Goal: Information Seeking & Learning: Learn about a topic

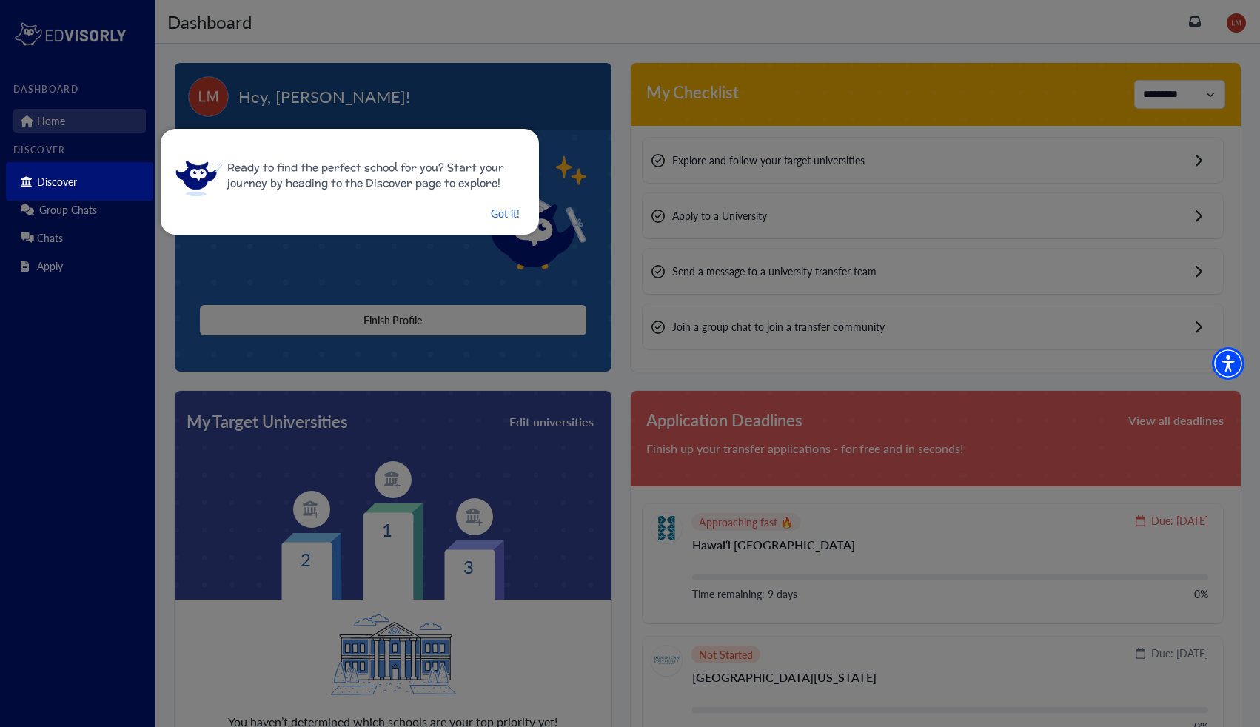
click at [489, 207] on button "Got it!" at bounding box center [505, 213] width 32 height 19
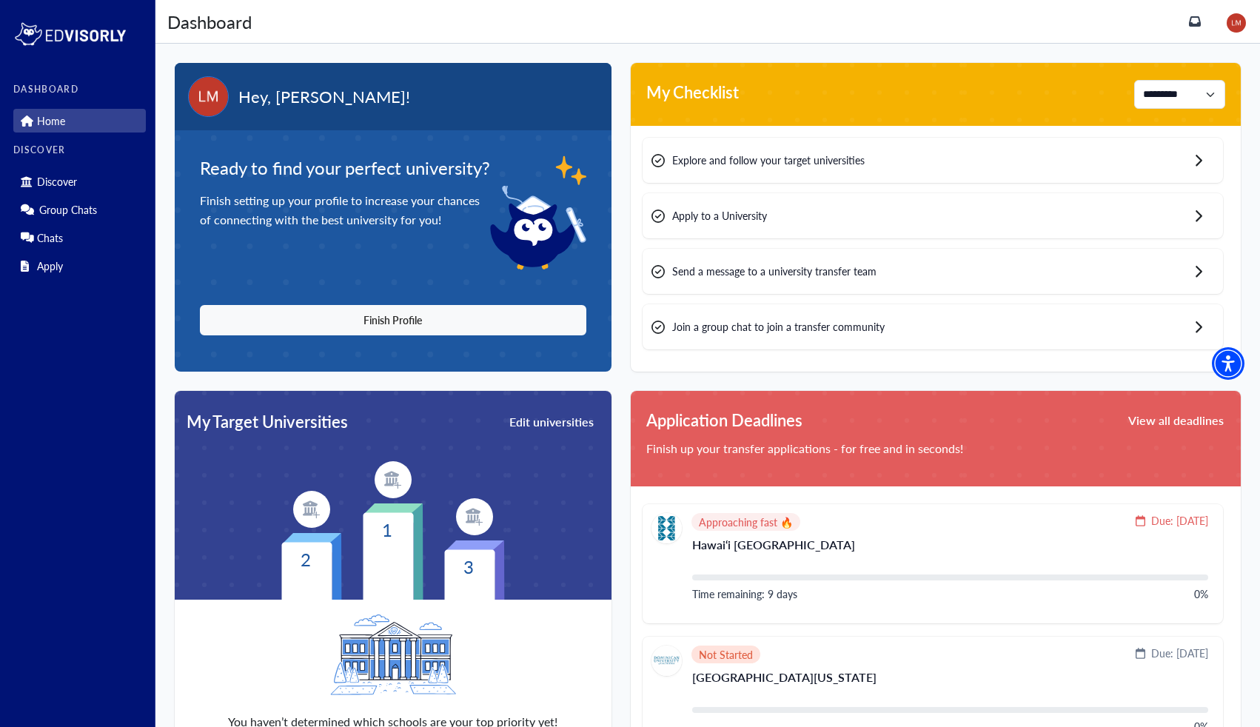
click at [977, 168] on div "Explore and follow your target universities" at bounding box center [933, 160] width 580 height 45
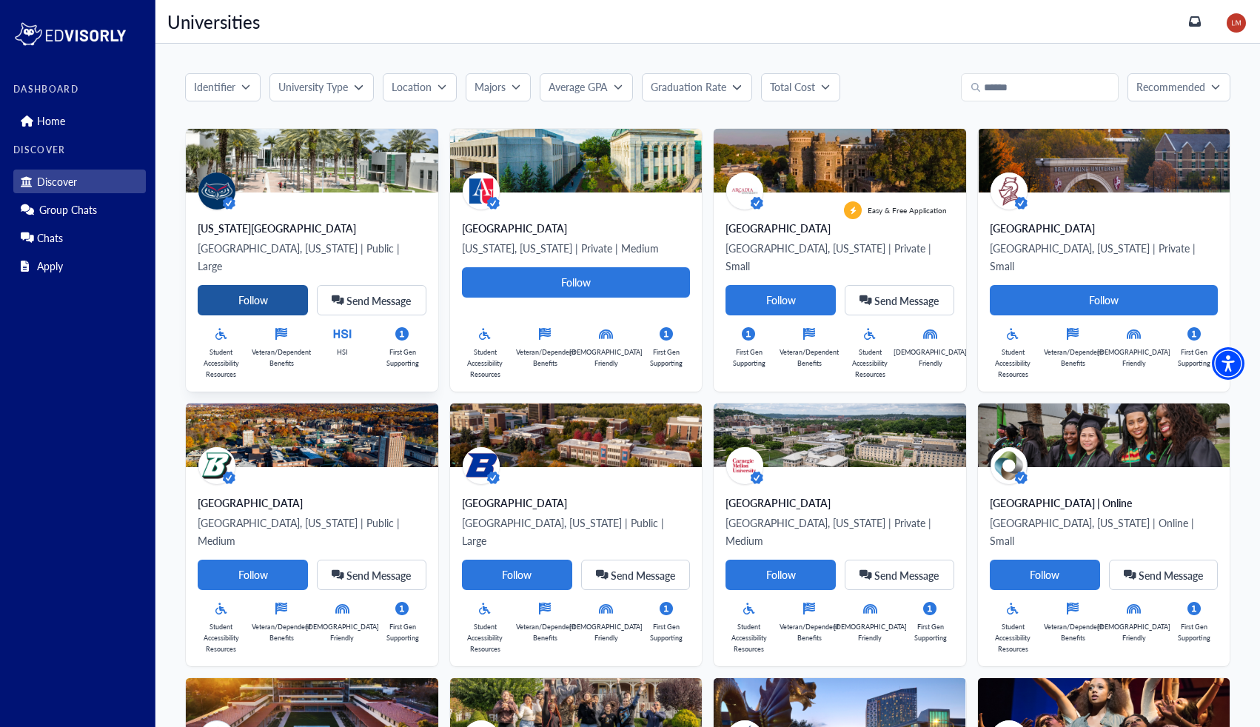
click at [275, 285] on Card-tag "Follow" at bounding box center [253, 300] width 110 height 30
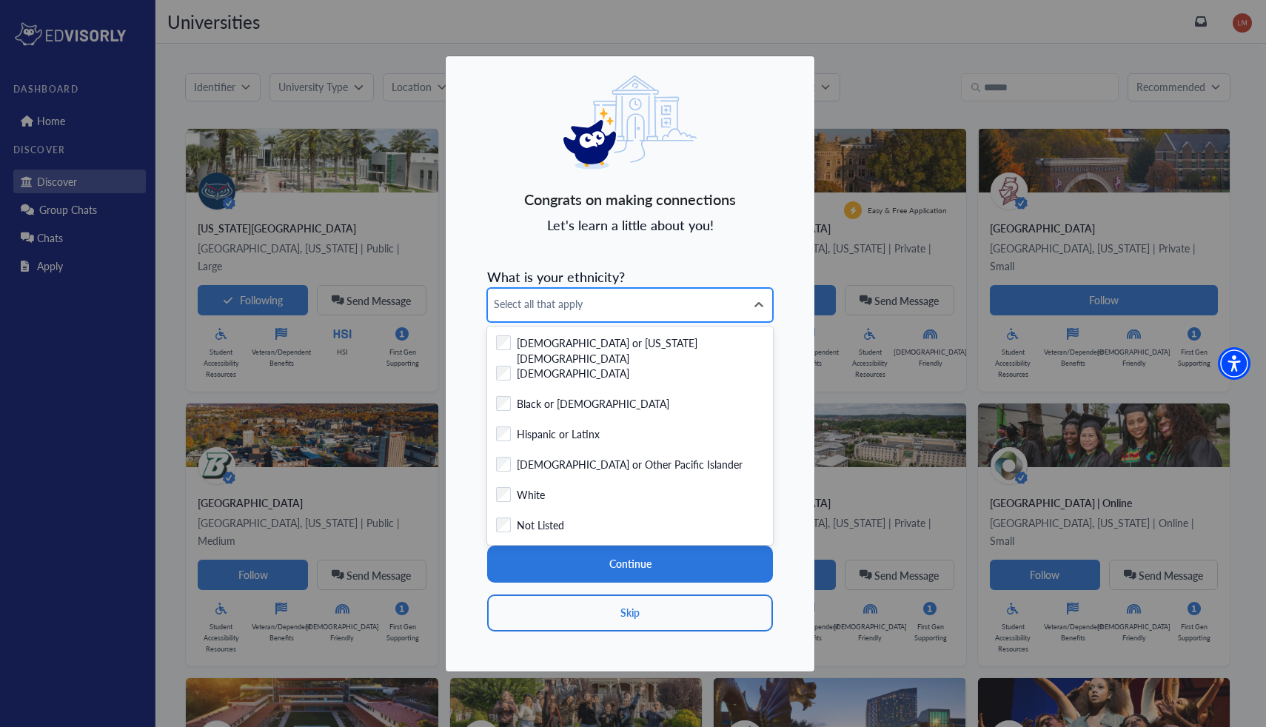
click at [606, 300] on span "Select all that apply" at bounding box center [617, 304] width 246 height 16
click at [567, 432] on label "Hispanic or Latinx" at bounding box center [558, 435] width 83 height 19
click at [751, 270] on form "What is your ethnicity? option [DEMOGRAPHIC_DATA] or Latinx, selected. [DEMOGRA…" at bounding box center [630, 446] width 286 height 370
click at [679, 312] on div "Hispanic or Latinx" at bounding box center [607, 305] width 238 height 33
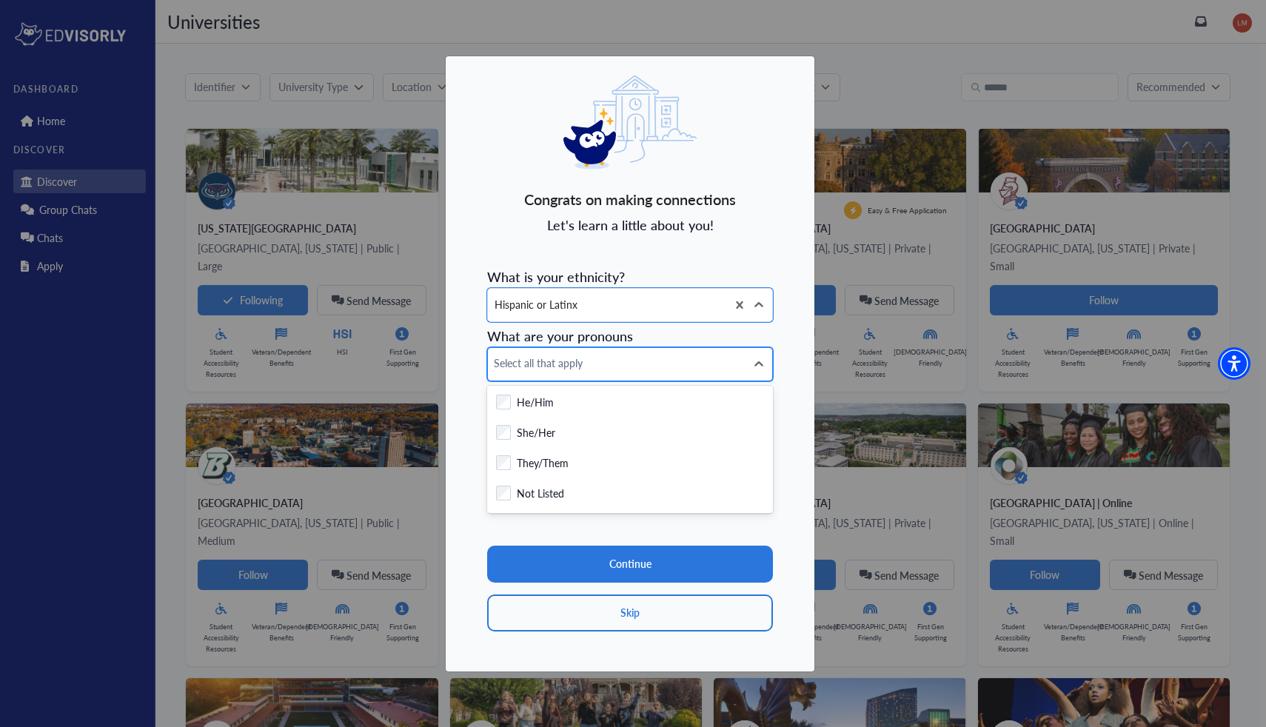
click at [634, 361] on span "Select all that apply" at bounding box center [617, 363] width 246 height 16
click at [587, 401] on div "Checkbox field He/Him" at bounding box center [630, 404] width 268 height 19
click at [789, 323] on div "Congrats on making connections Let's learn a little about you! What is your eth…" at bounding box center [630, 364] width 370 height 617
click at [706, 361] on div "He/Him" at bounding box center [607, 364] width 238 height 33
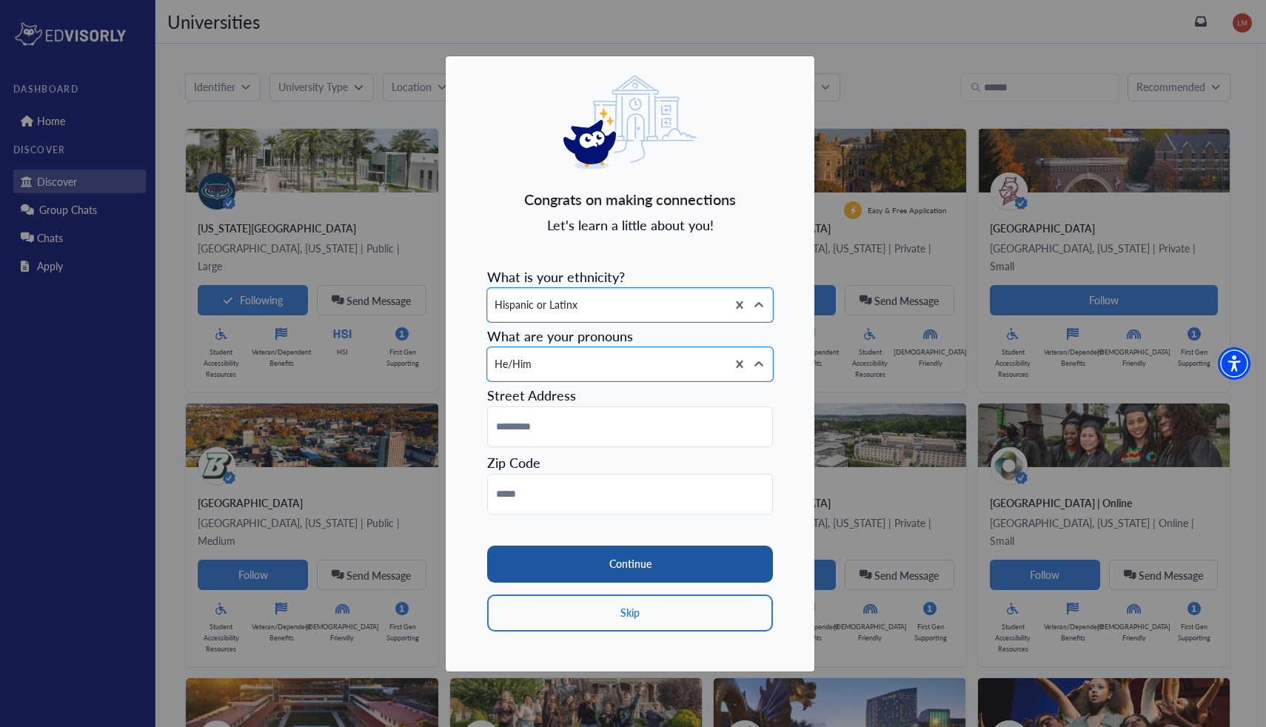
click at [639, 569] on button "Continue" at bounding box center [630, 564] width 286 height 37
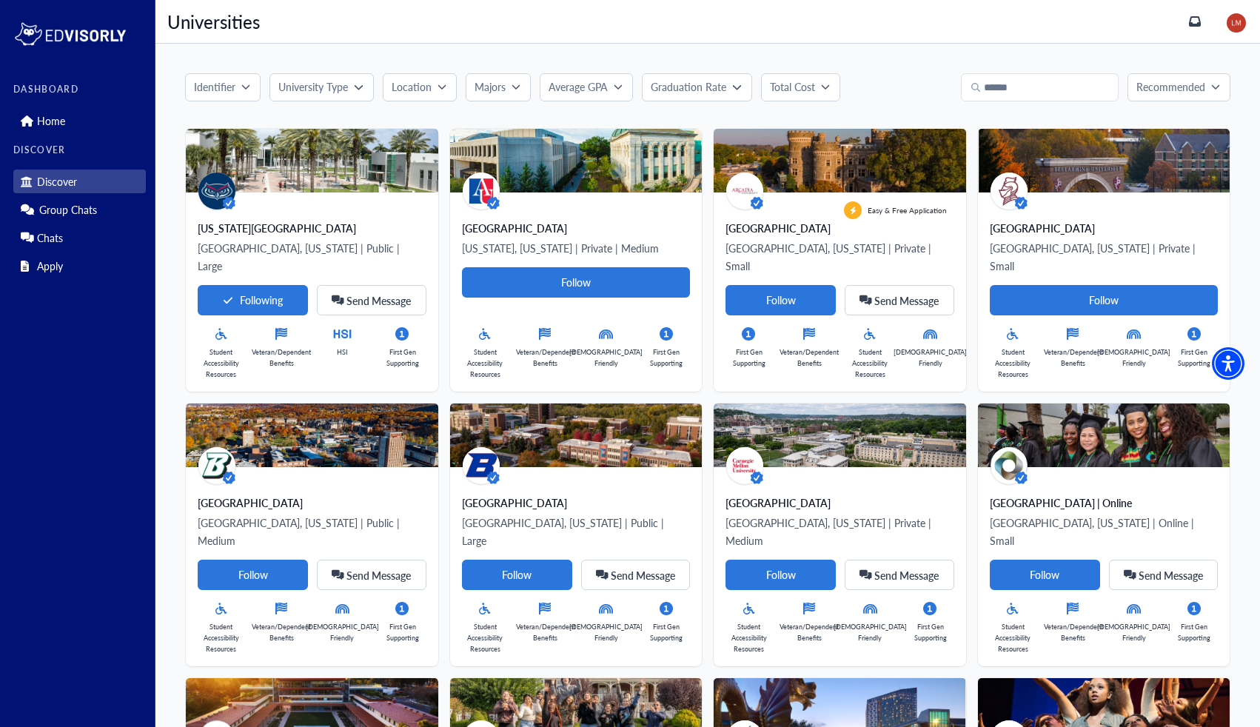
click at [426, 95] on button "Location" at bounding box center [420, 87] width 74 height 28
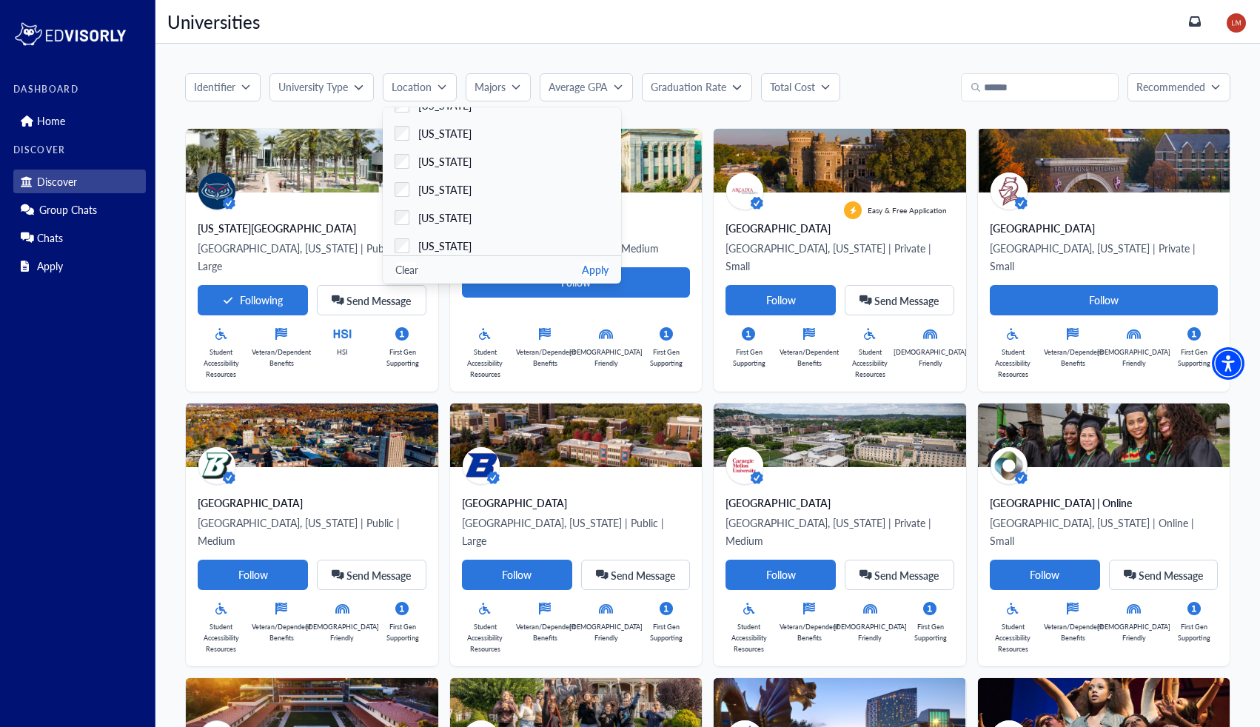
scroll to position [163, 0]
click at [436, 212] on span "[US_STATE]" at bounding box center [444, 212] width 53 height 16
click at [595, 269] on button "Apply" at bounding box center [595, 270] width 27 height 16
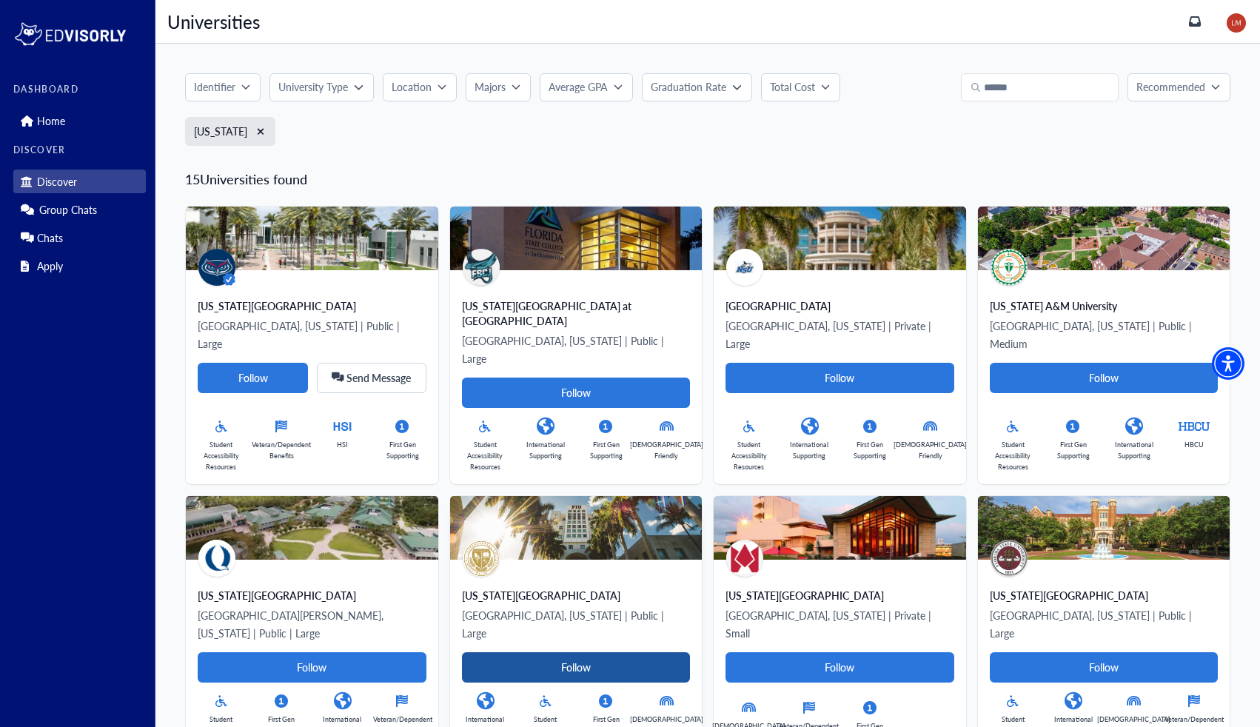
click at [544, 652] on Card-tag "Follow" at bounding box center [576, 667] width 229 height 30
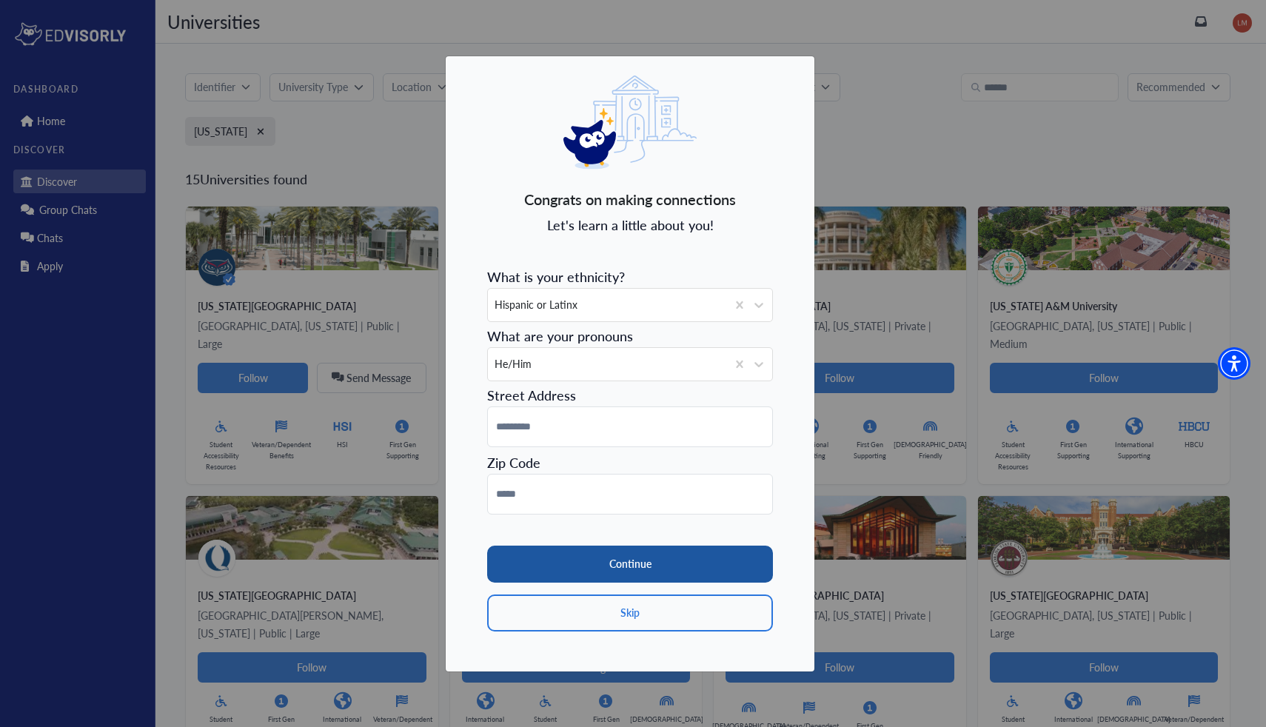
click at [594, 564] on button "Continue" at bounding box center [630, 564] width 286 height 37
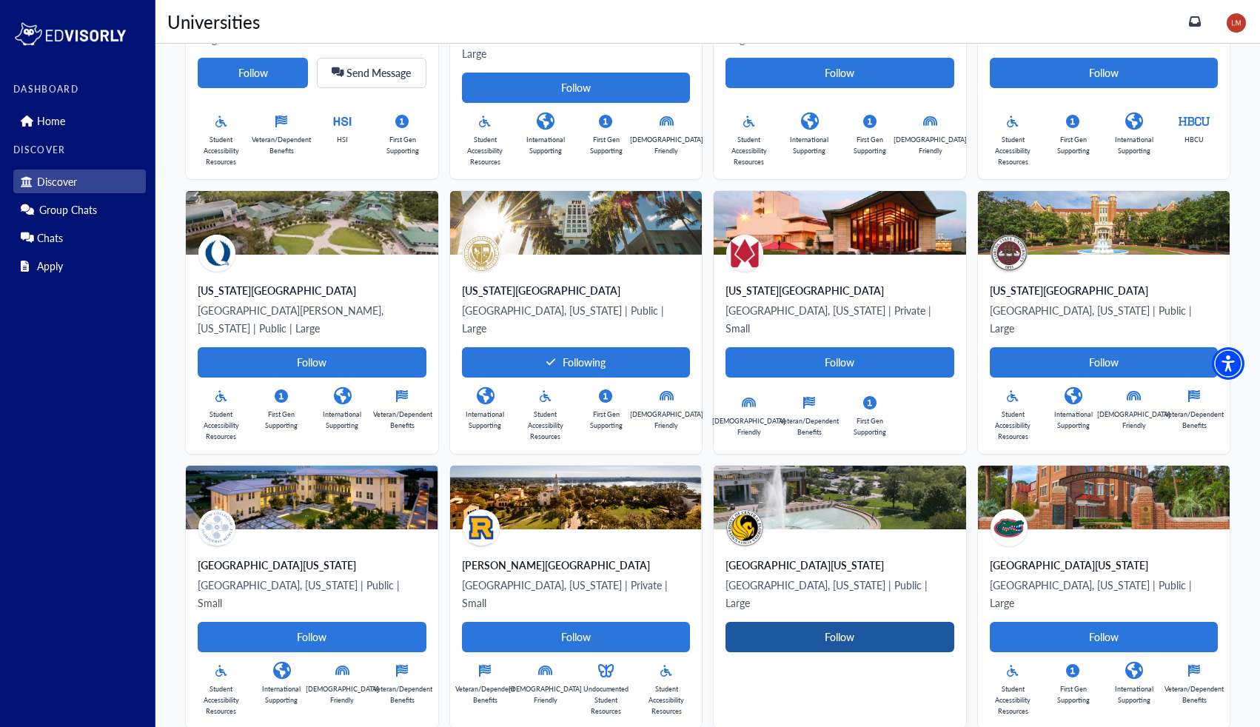
scroll to position [313, 0]
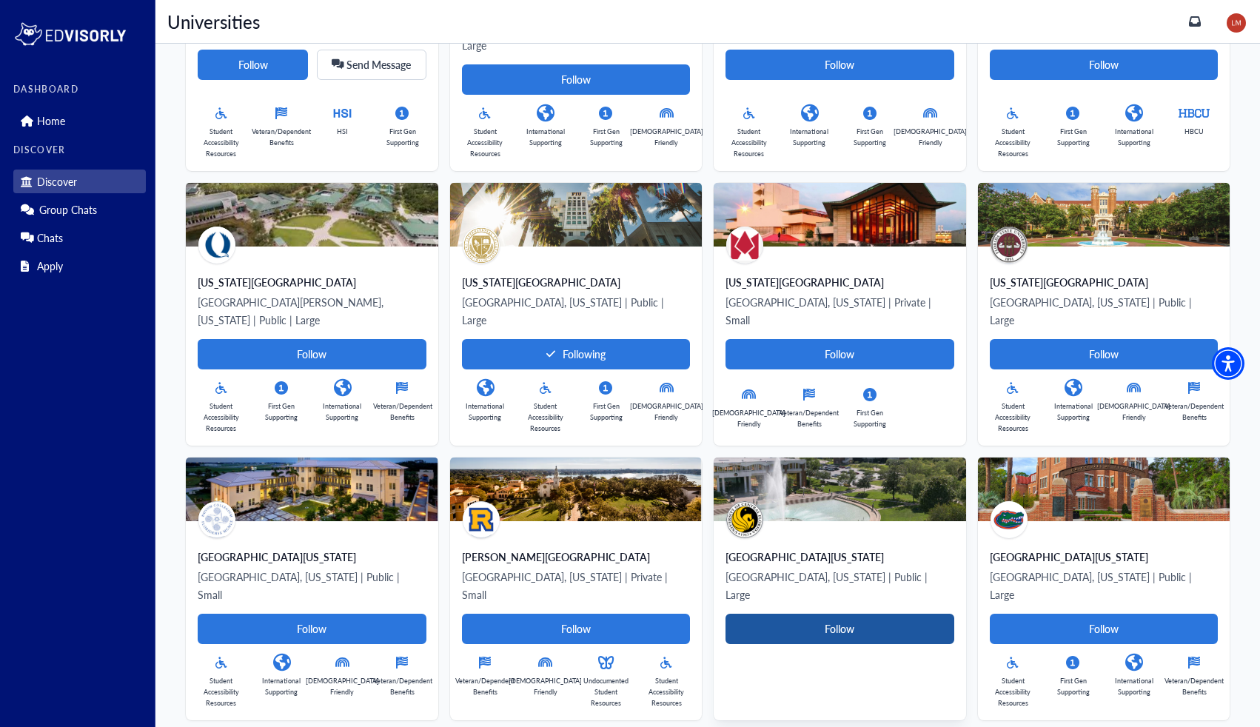
click at [801, 614] on Card-tag "Follow" at bounding box center [840, 629] width 229 height 30
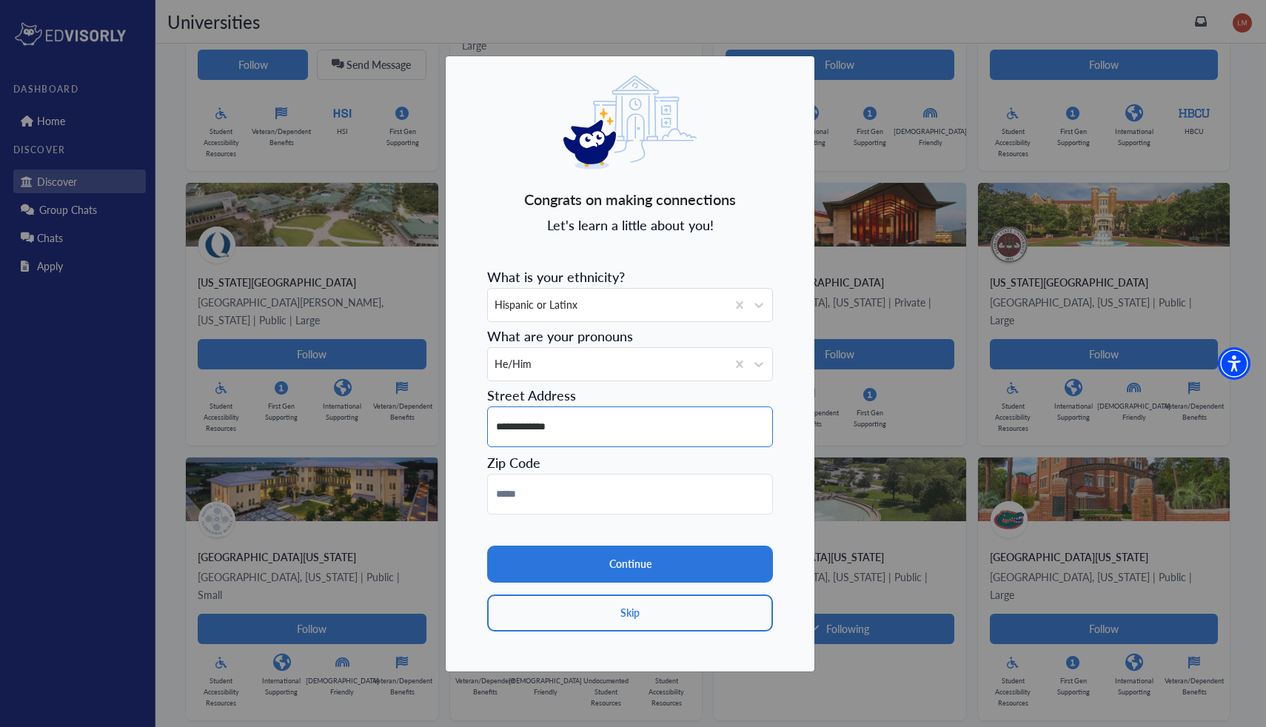
type input "**********"
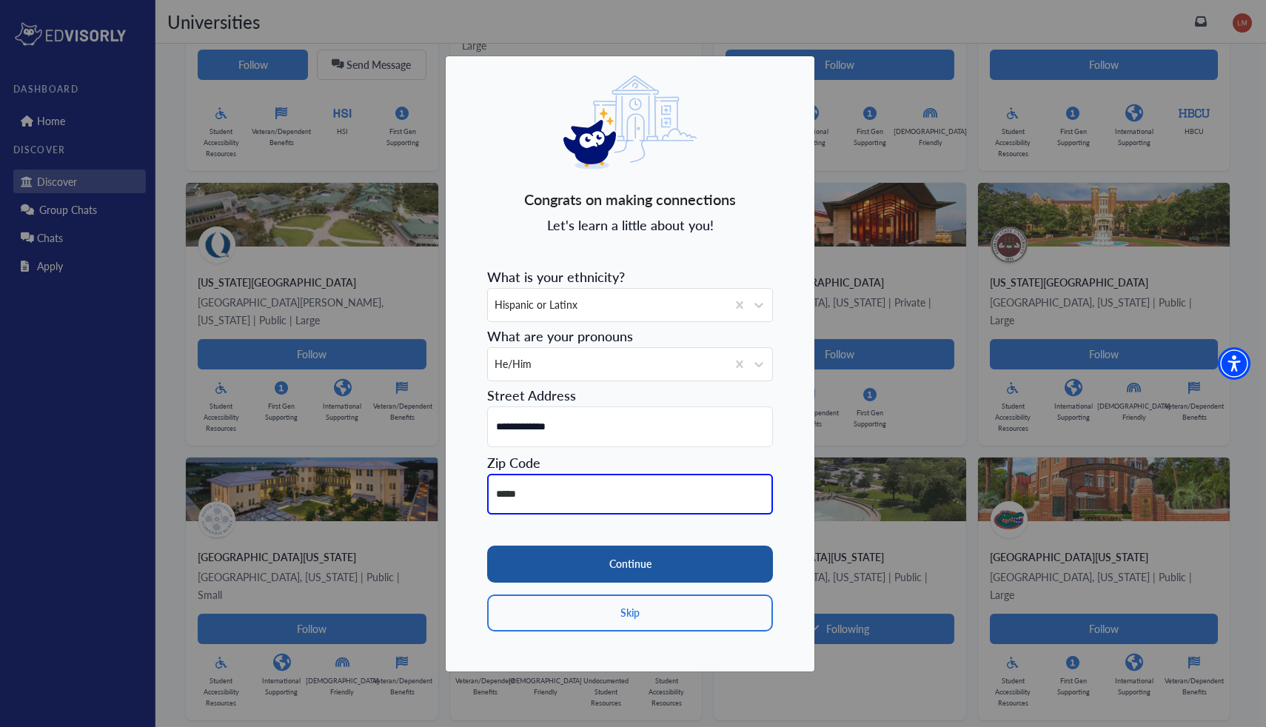
type input "*****"
click at [648, 571] on button "Continue" at bounding box center [630, 564] width 286 height 37
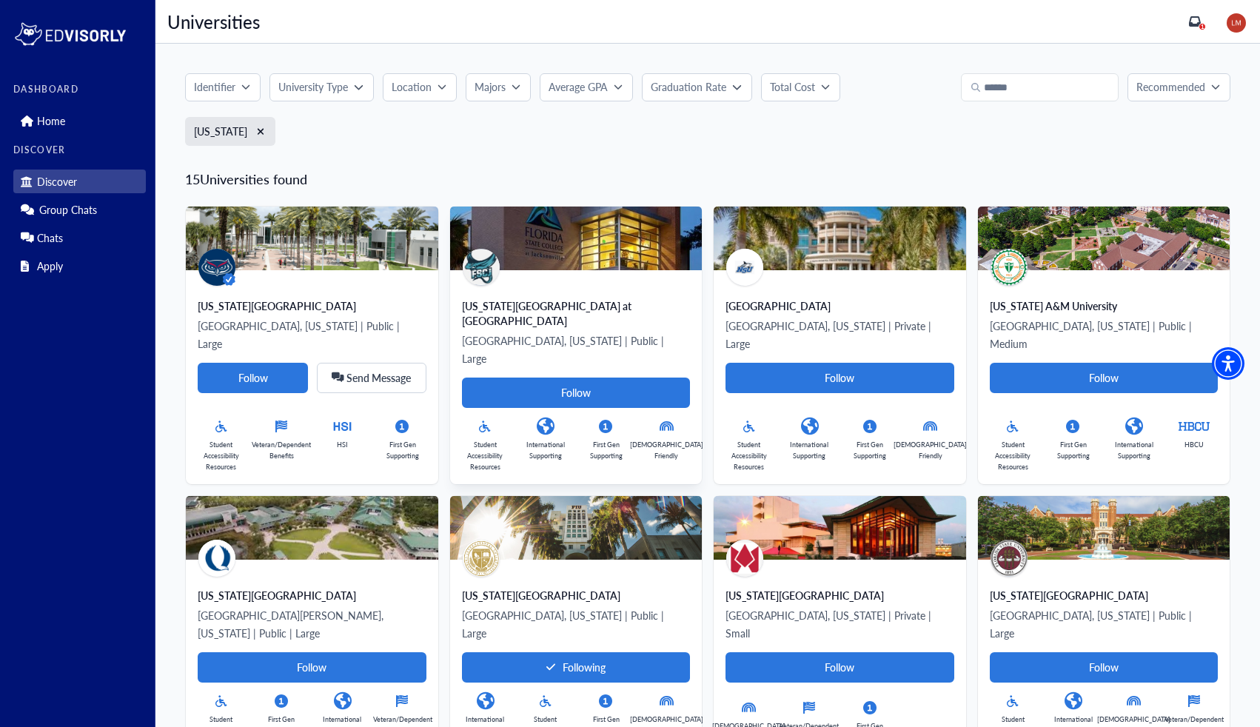
scroll to position [0, 0]
click at [1205, 26] on span "1" at bounding box center [1203, 26] width 4 height 7
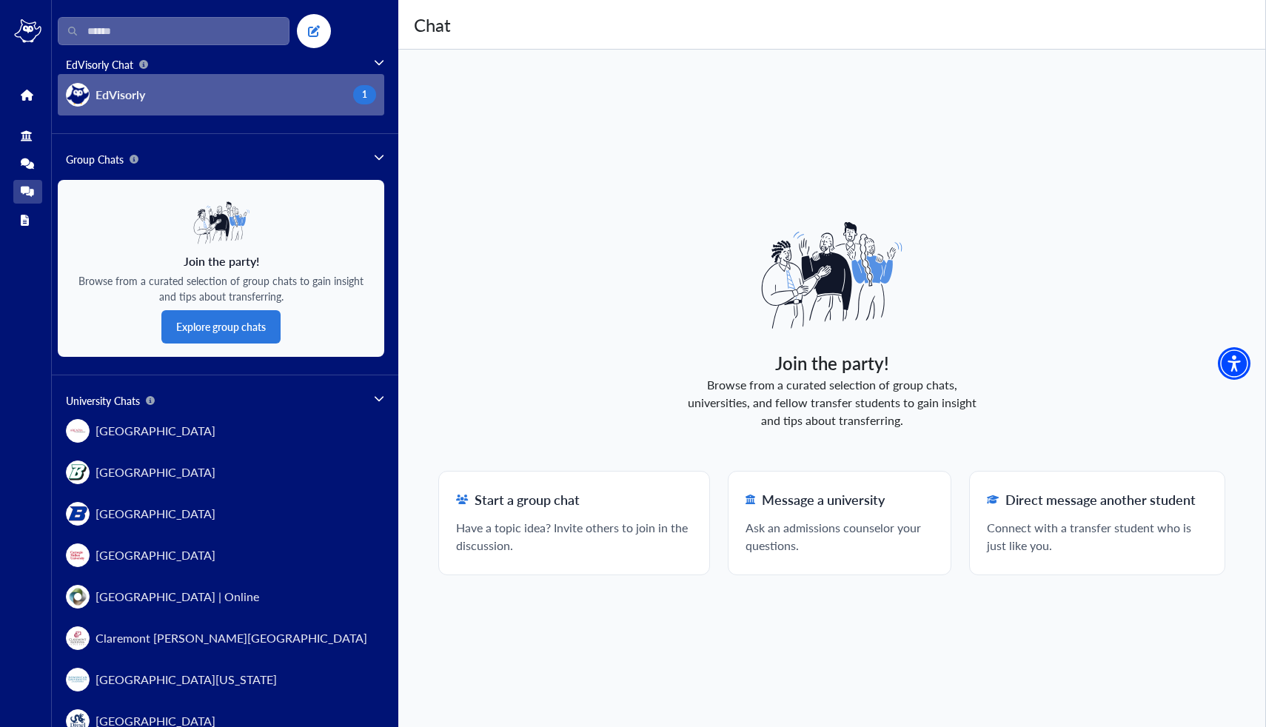
click at [216, 100] on button "EdVisorly 1" at bounding box center [221, 94] width 326 height 41
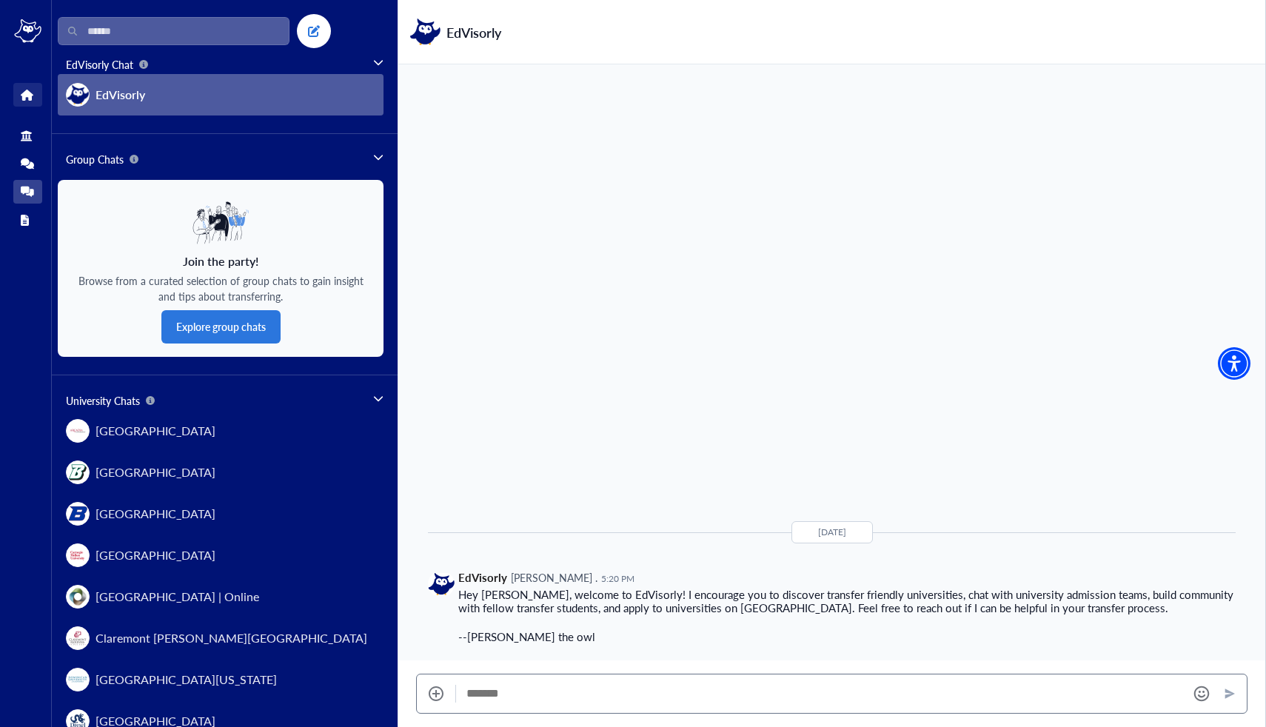
click at [32, 96] on icon at bounding box center [26, 95] width 11 height 11
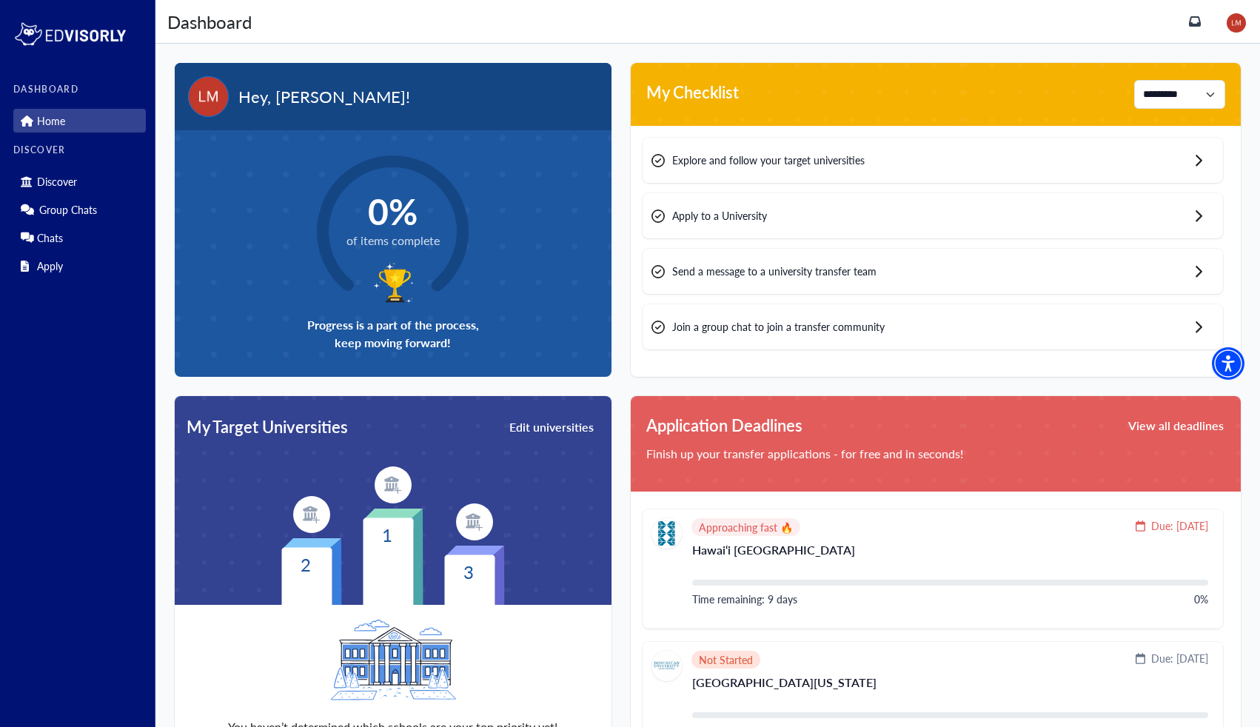
click at [778, 170] on div "Explore and follow your target universities" at bounding box center [933, 160] width 580 height 45
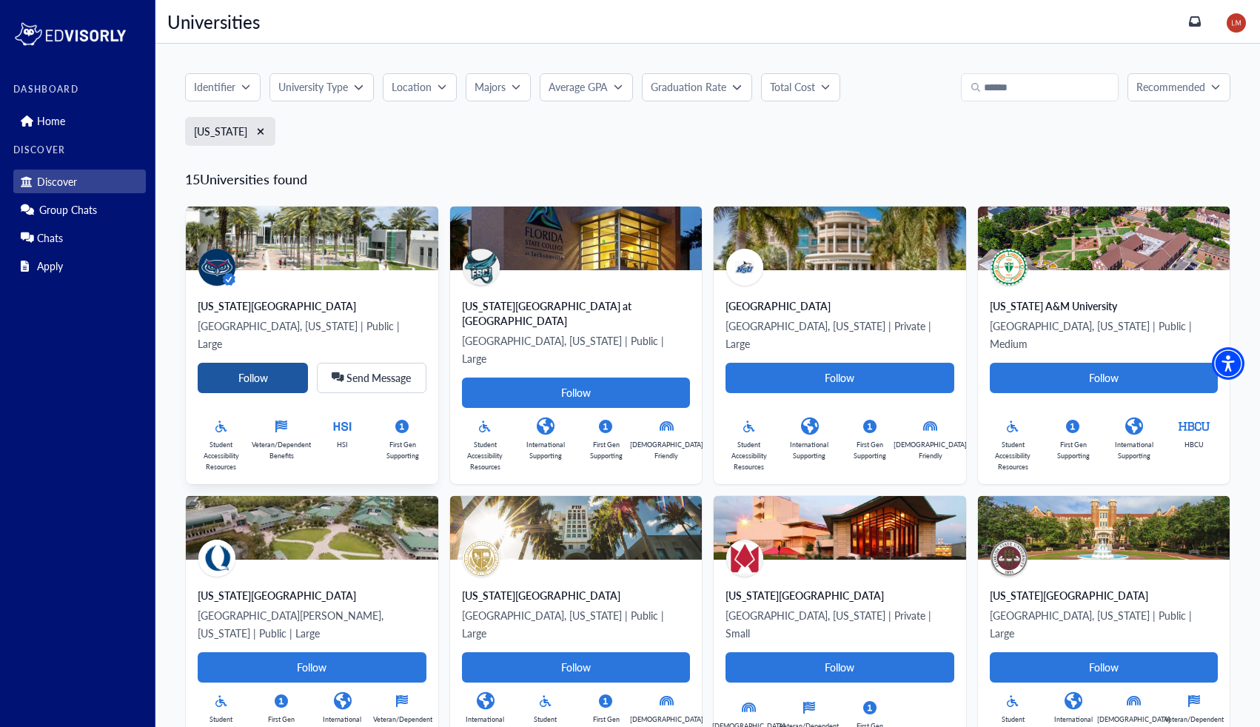
click at [260, 363] on Card-tag "Follow" at bounding box center [253, 378] width 110 height 30
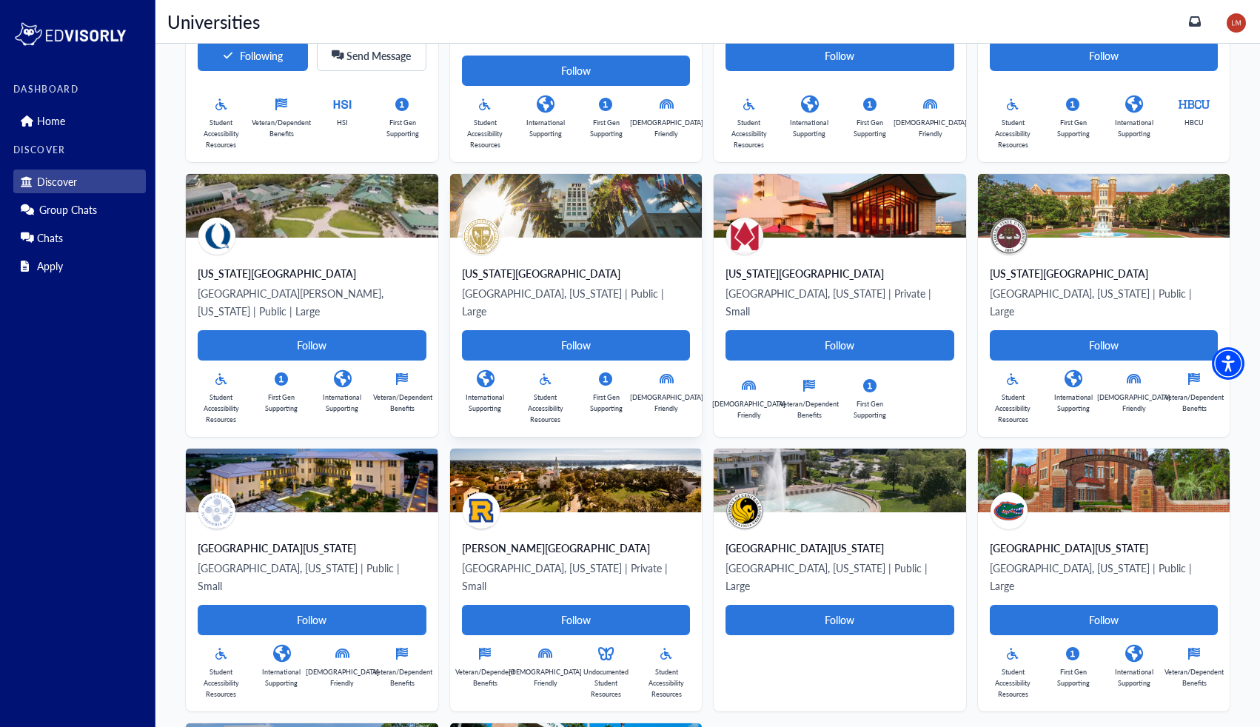
scroll to position [324, 0]
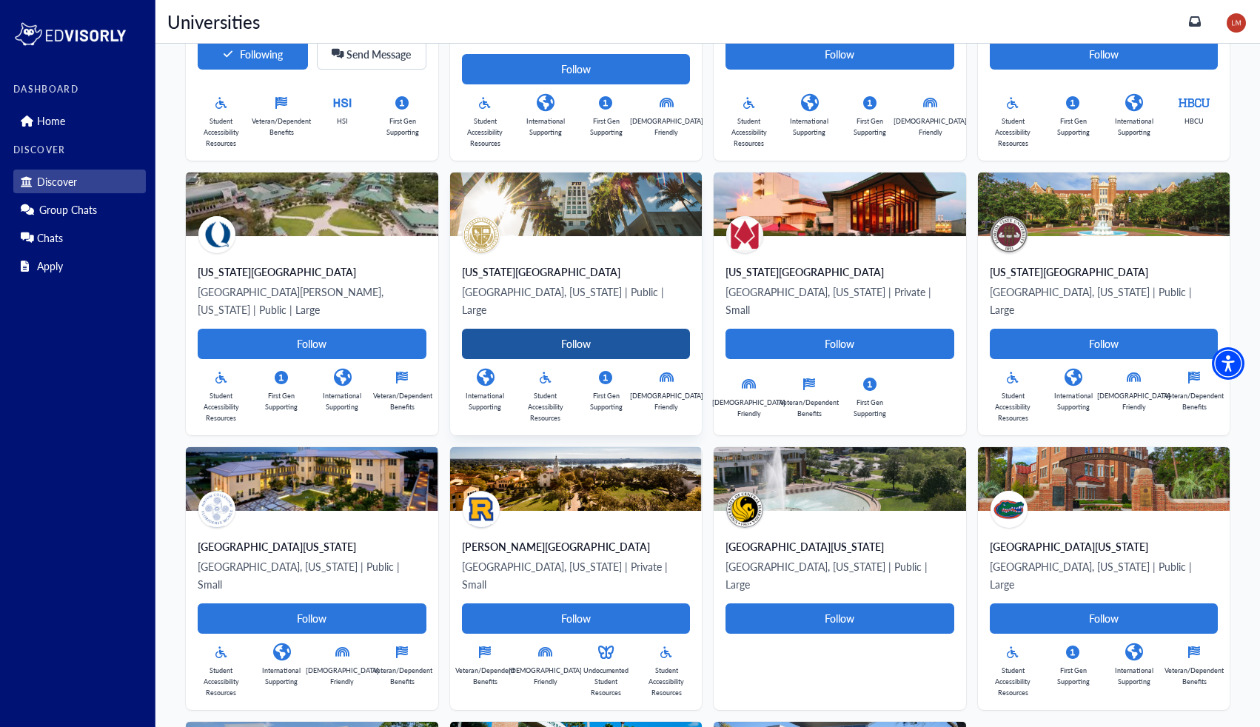
click at [560, 329] on Card-tag "Follow" at bounding box center [576, 344] width 229 height 30
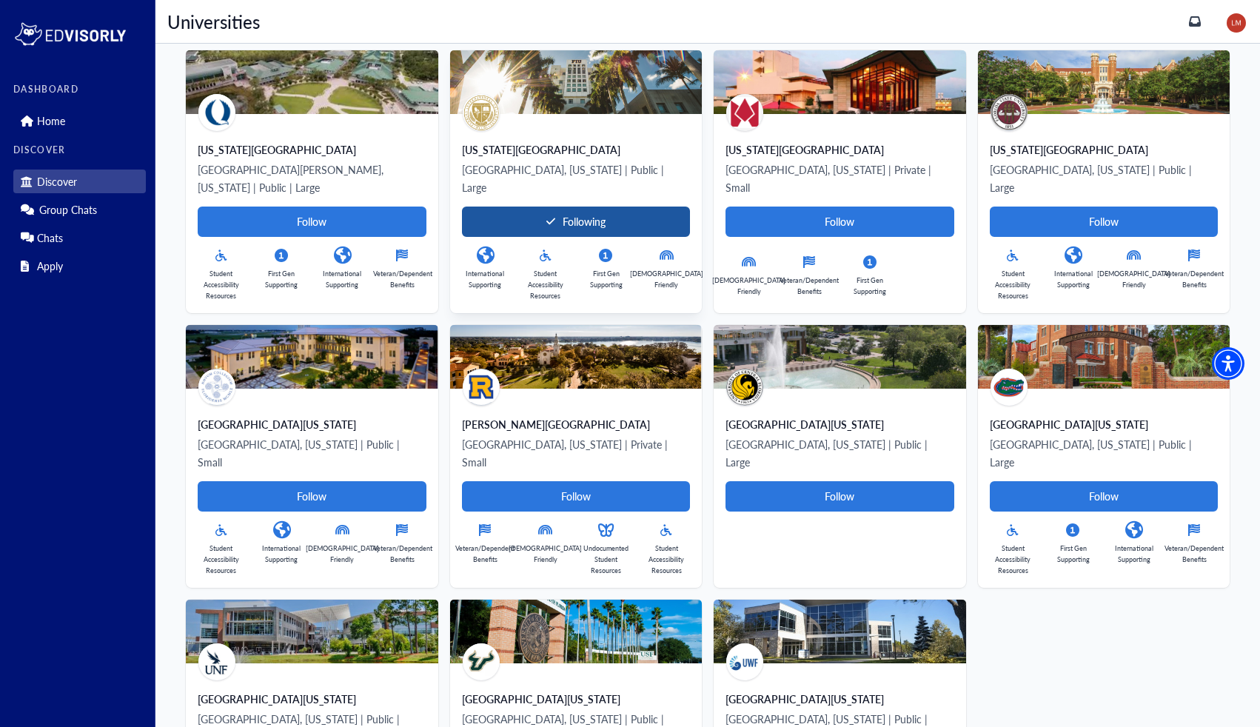
scroll to position [463, 0]
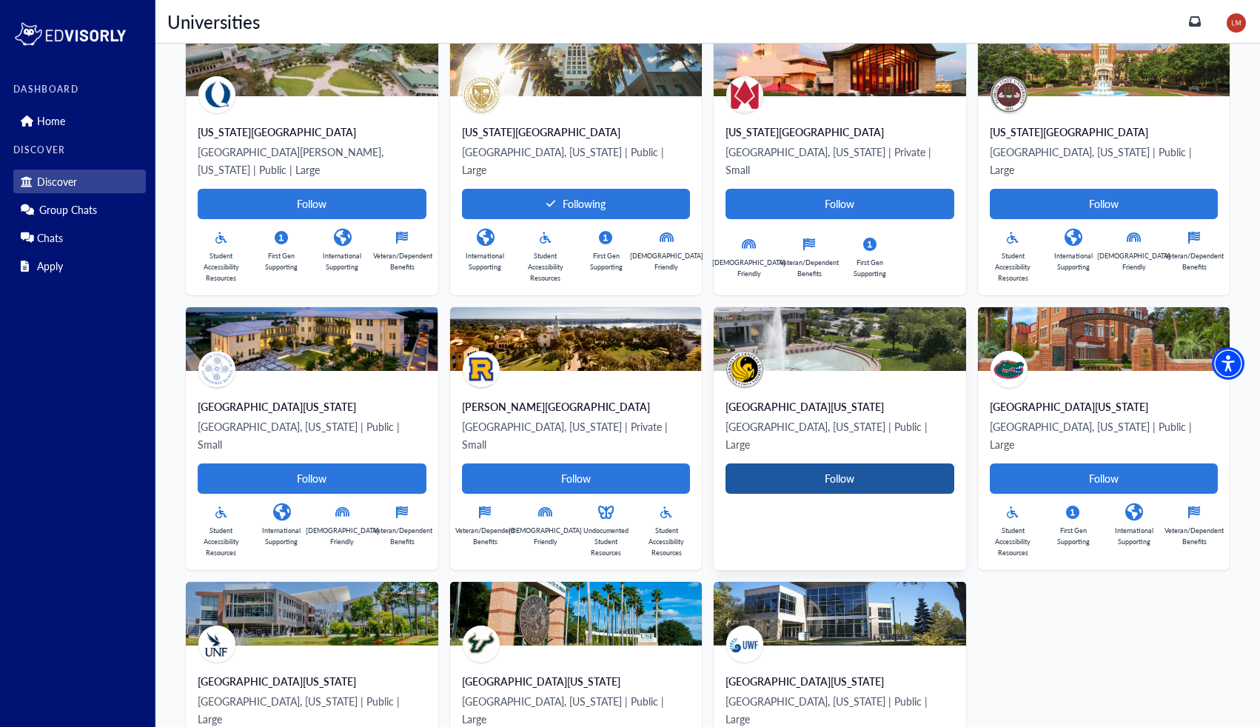
click at [810, 463] on Card-tag "Follow" at bounding box center [840, 478] width 229 height 30
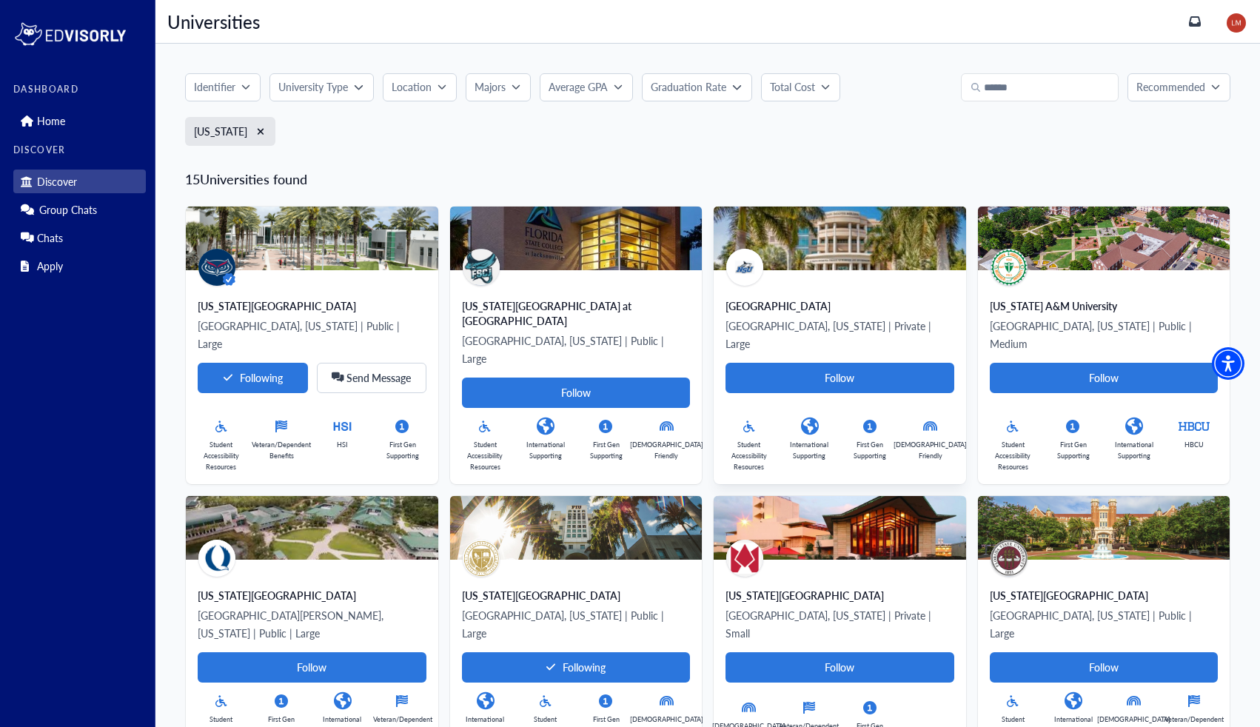
scroll to position [0, 0]
click at [45, 117] on p "Home" at bounding box center [51, 121] width 28 height 13
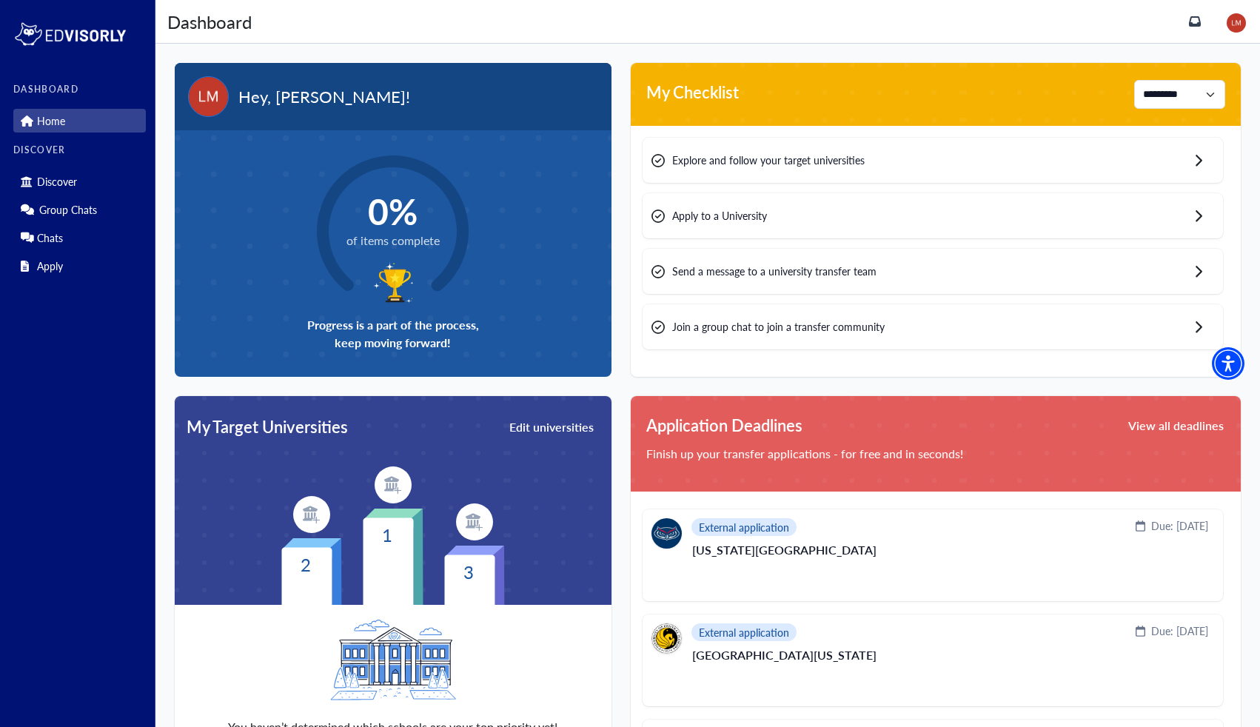
click at [746, 160] on span "Explore and follow your target universities" at bounding box center [768, 161] width 192 height 16
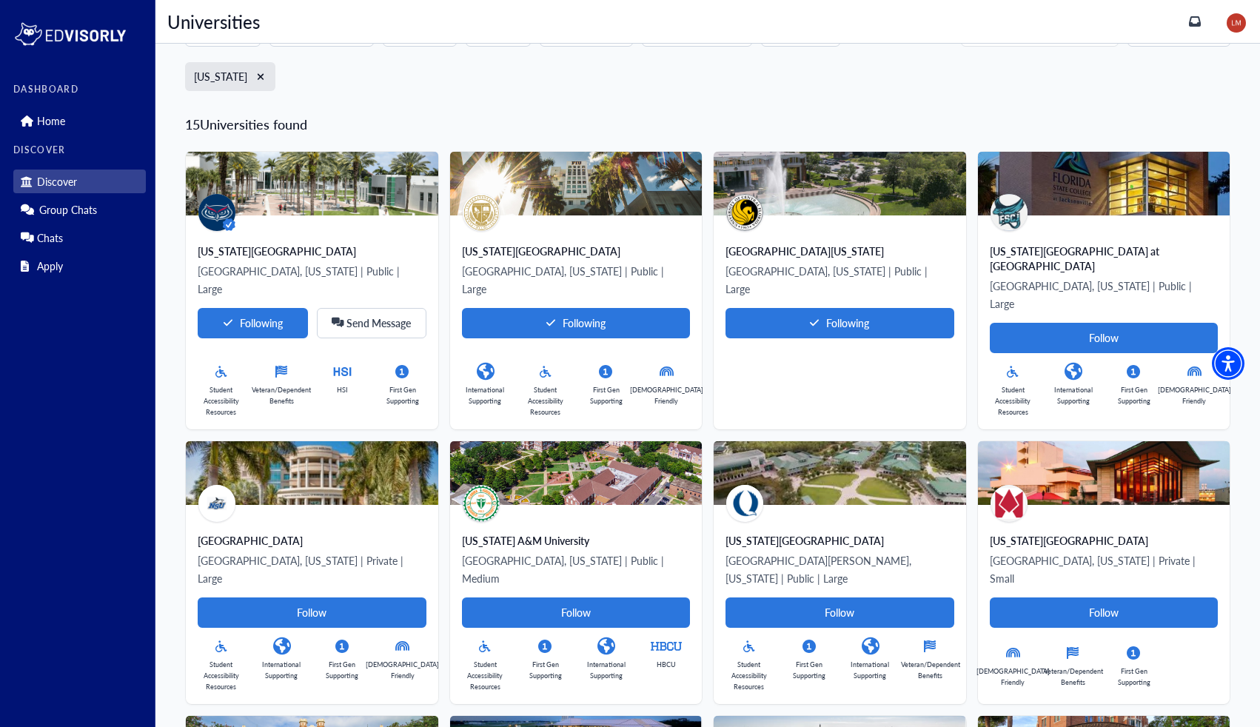
scroll to position [43, 0]
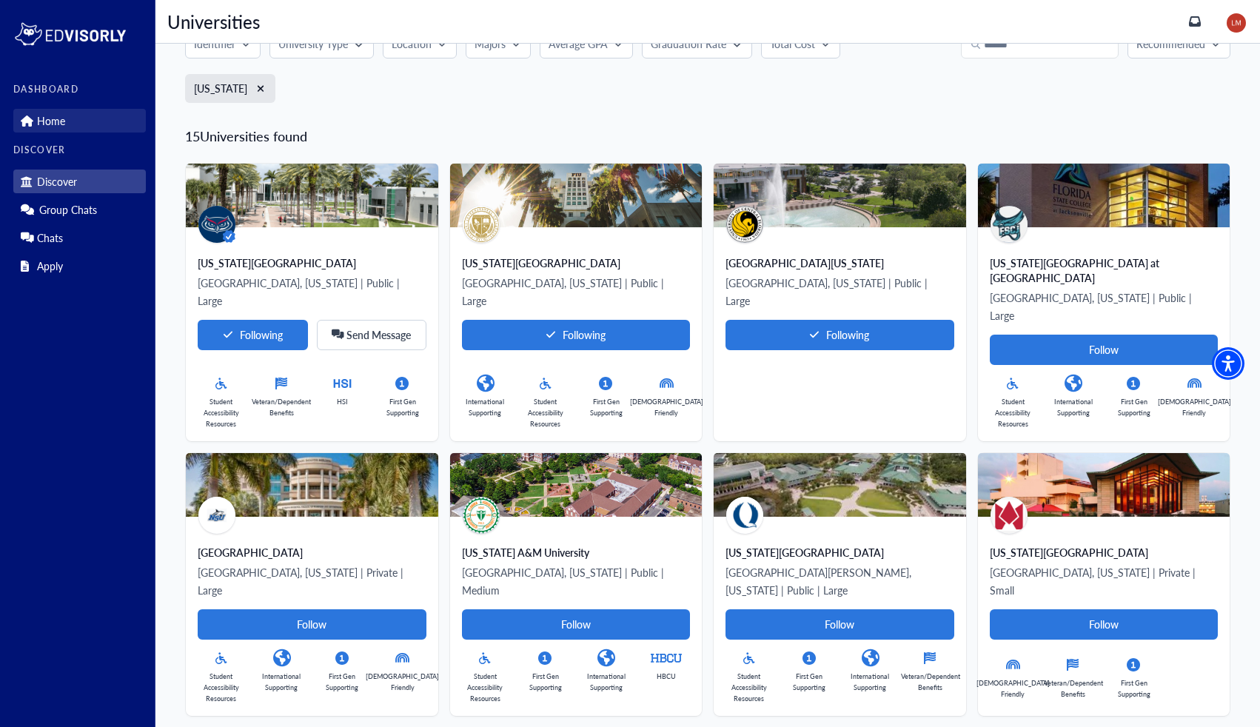
click at [69, 118] on link "Home" at bounding box center [79, 121] width 133 height 24
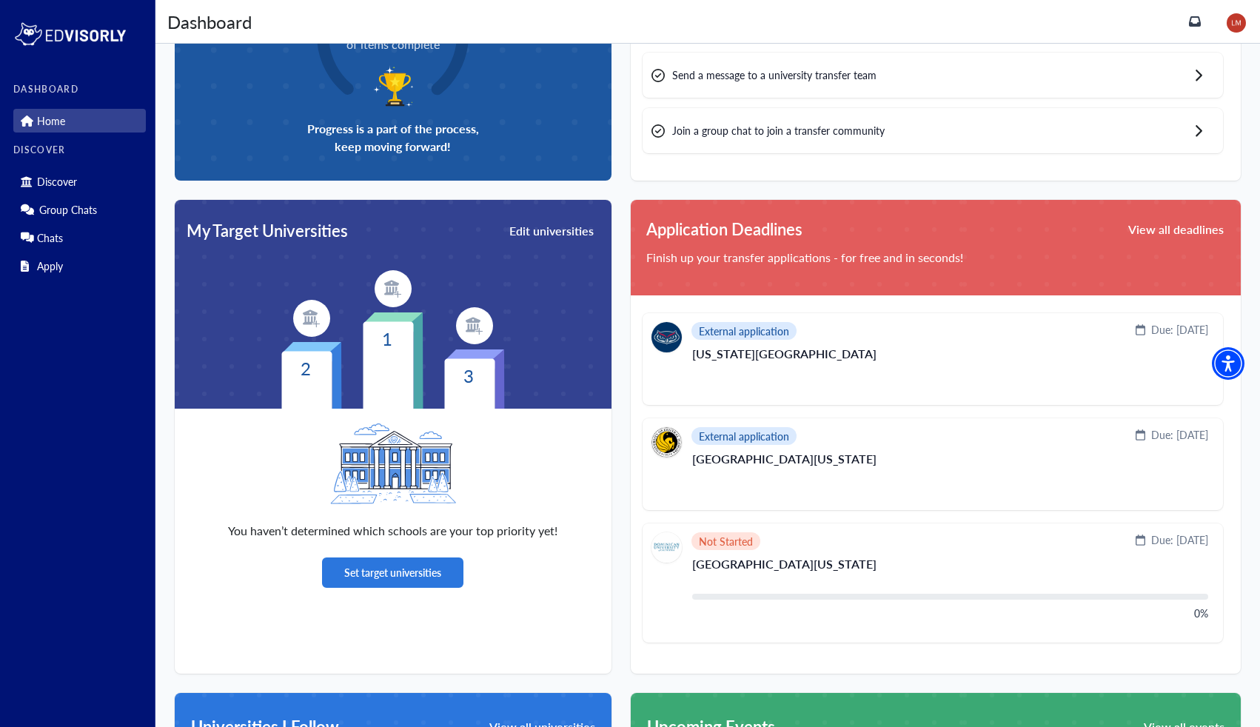
scroll to position [197, 0]
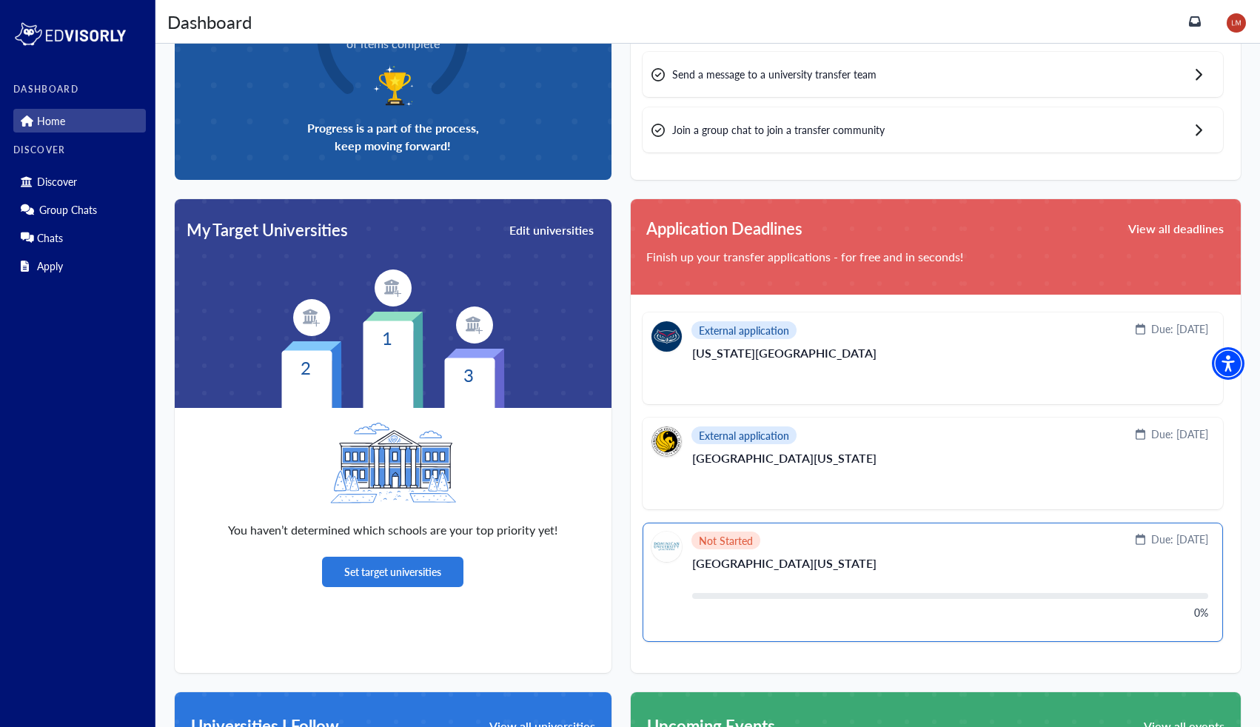
click at [855, 574] on p "[GEOGRAPHIC_DATA][US_STATE]" at bounding box center [950, 569] width 516 height 24
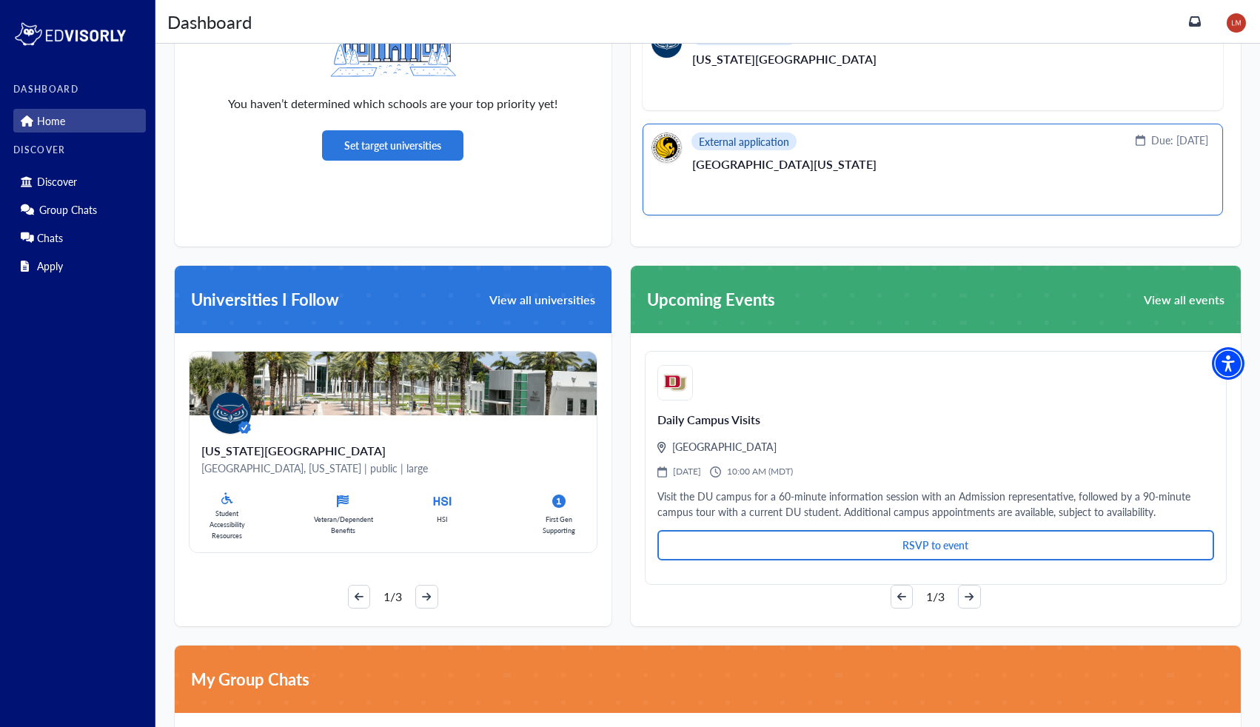
scroll to position [647, 0]
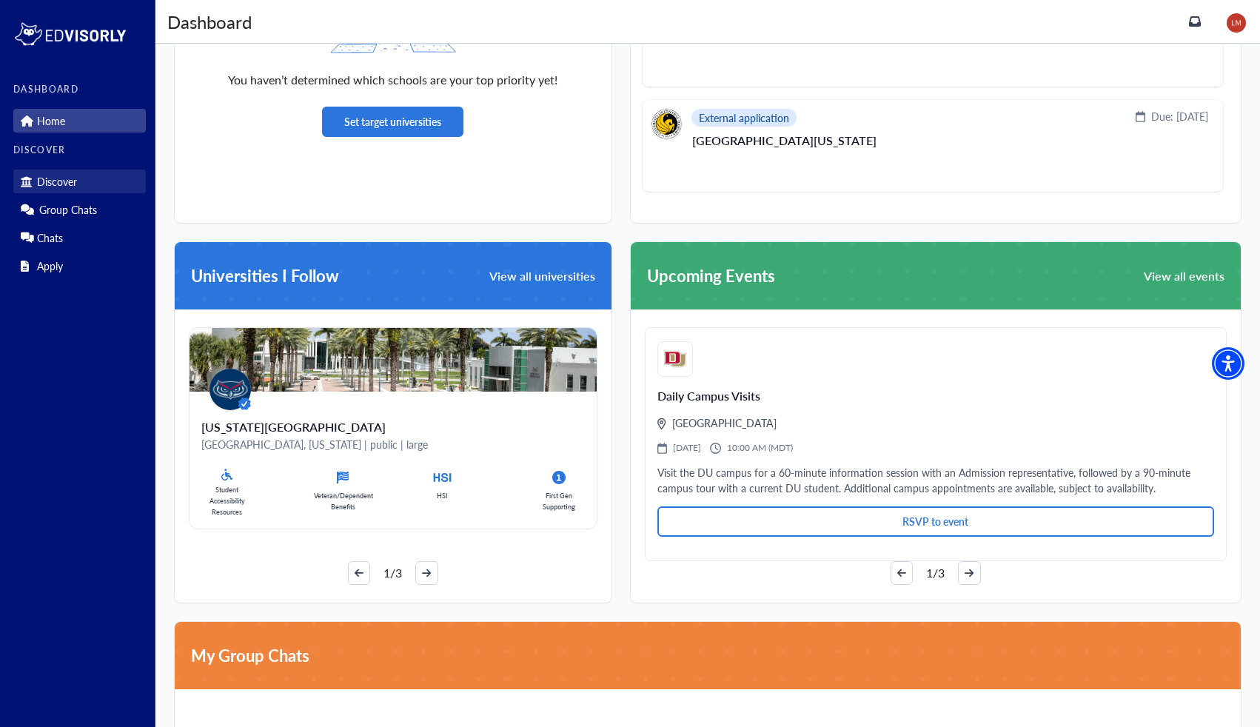
click at [87, 182] on link "Discover" at bounding box center [79, 182] width 133 height 24
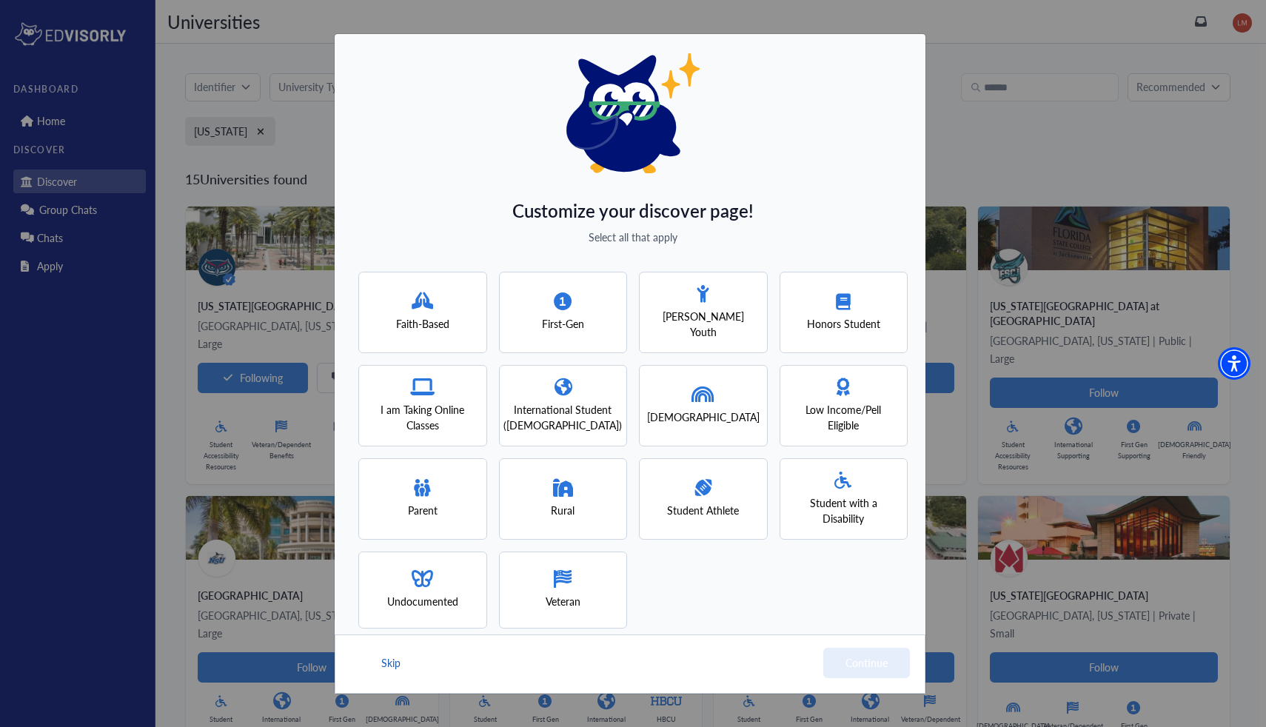
click at [391, 663] on button "Skip" at bounding box center [391, 663] width 22 height 30
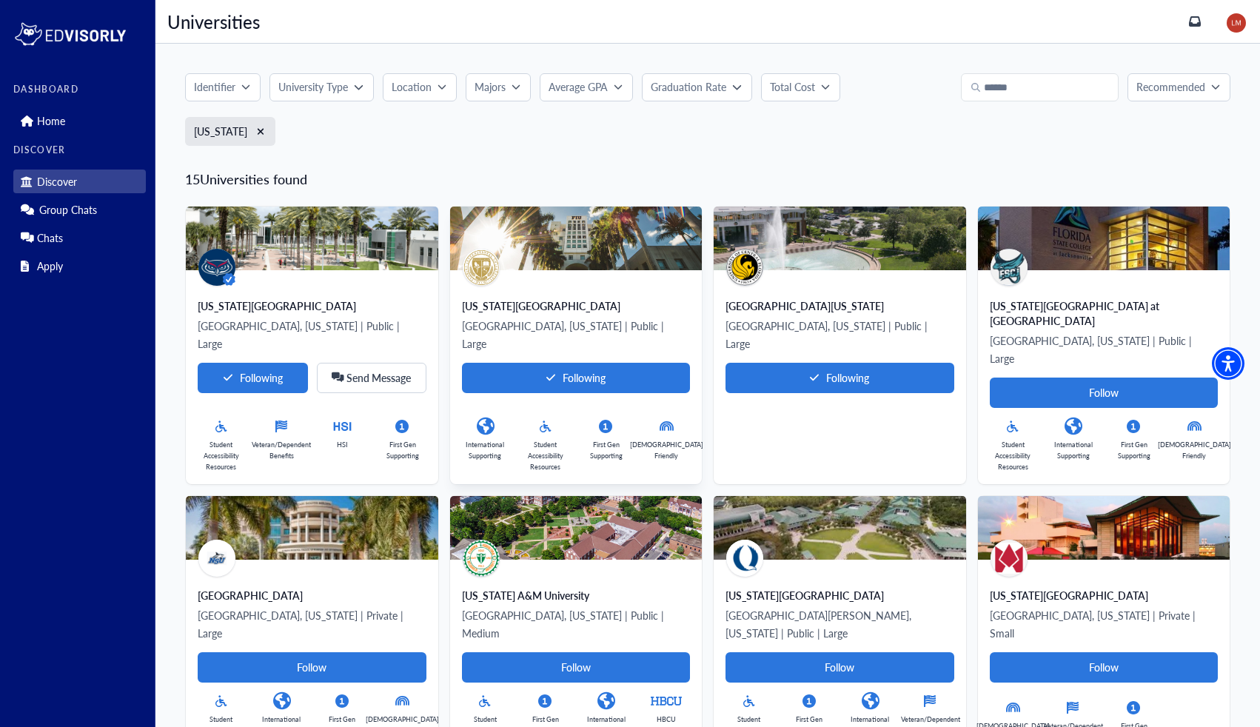
click at [546, 312] on div "[US_STATE][GEOGRAPHIC_DATA], [US_STATE] | Public | Large Following Internationa…" at bounding box center [576, 385] width 229 height 174
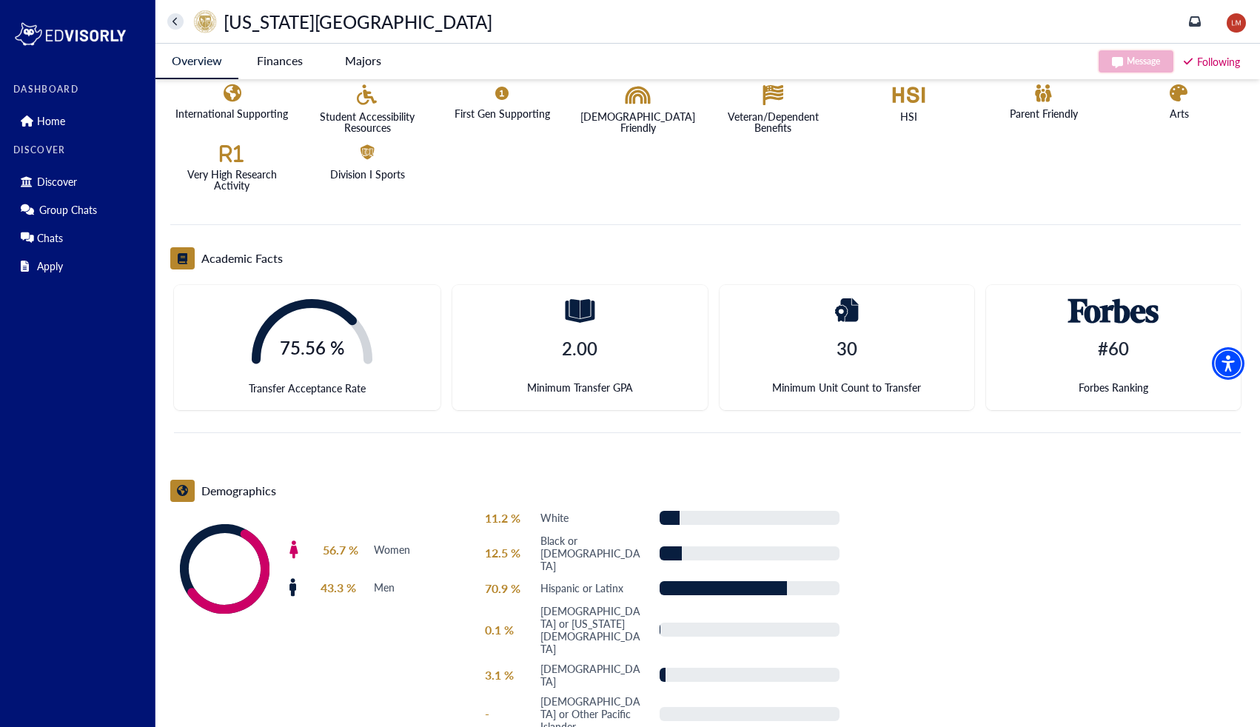
scroll to position [352, 0]
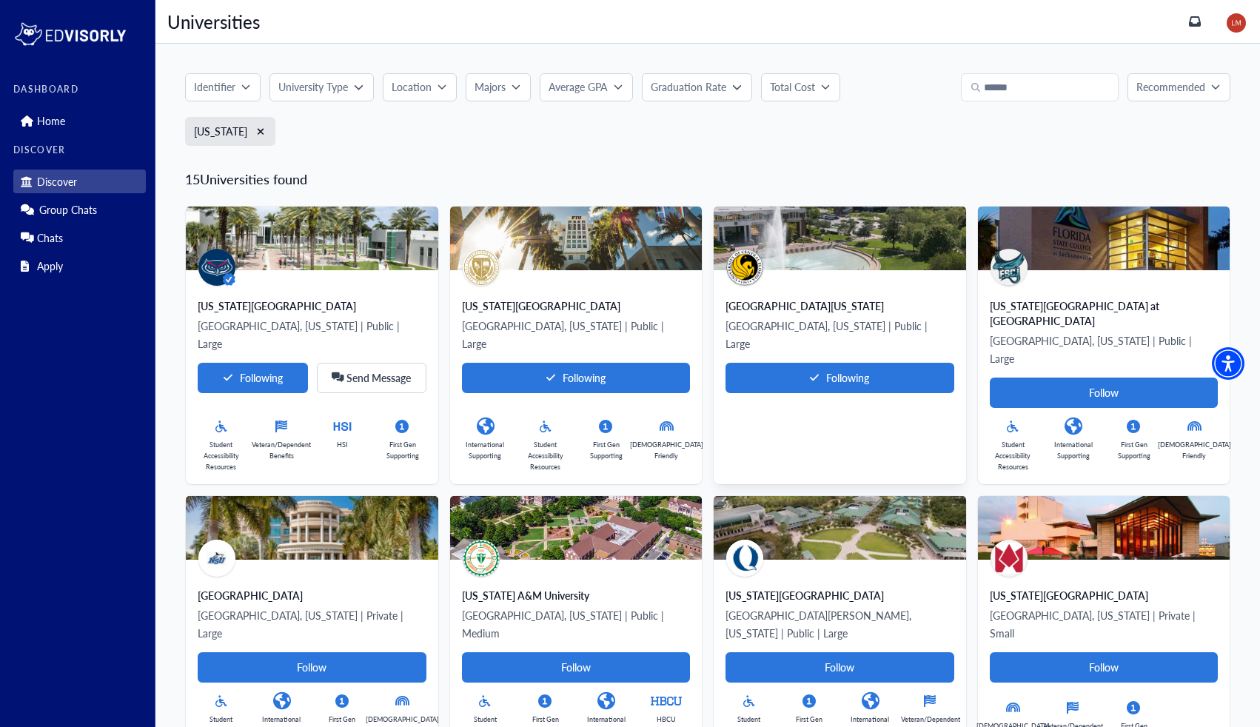
click at [794, 302] on div "[GEOGRAPHIC_DATA][US_STATE]" at bounding box center [840, 305] width 229 height 15
click at [335, 299] on div "[US_STATE][GEOGRAPHIC_DATA]" at bounding box center [312, 305] width 229 height 15
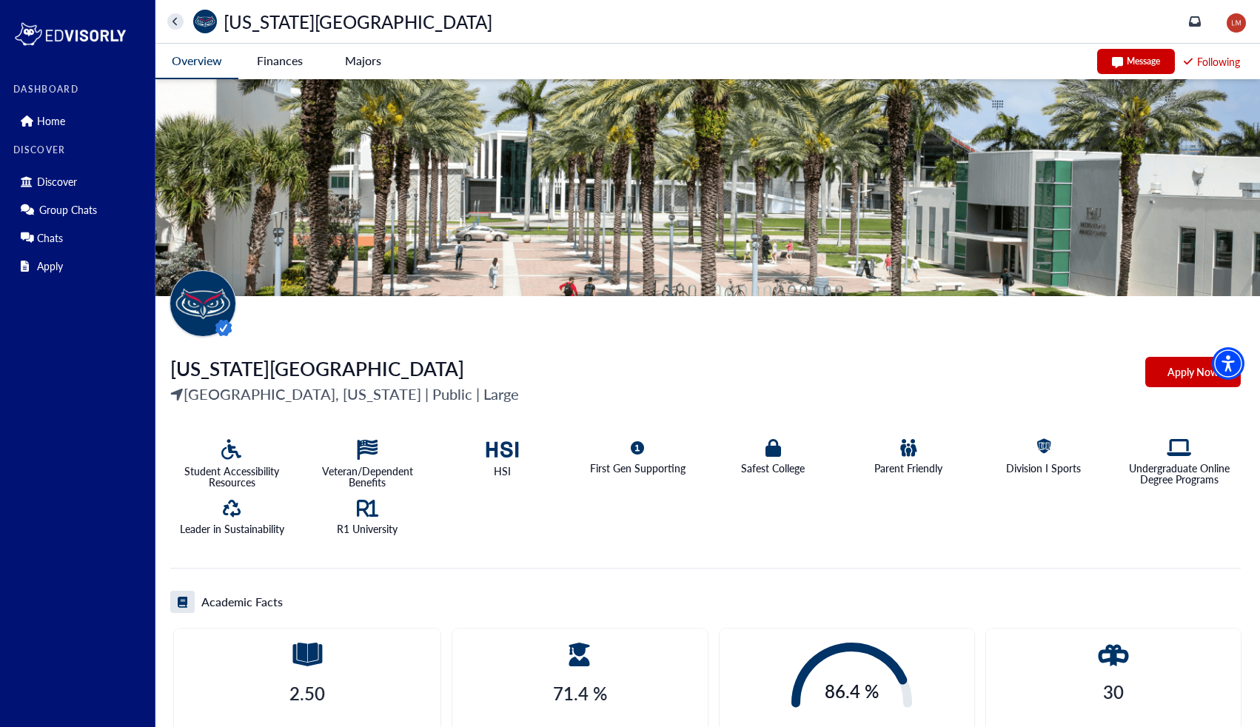
scroll to position [1, 0]
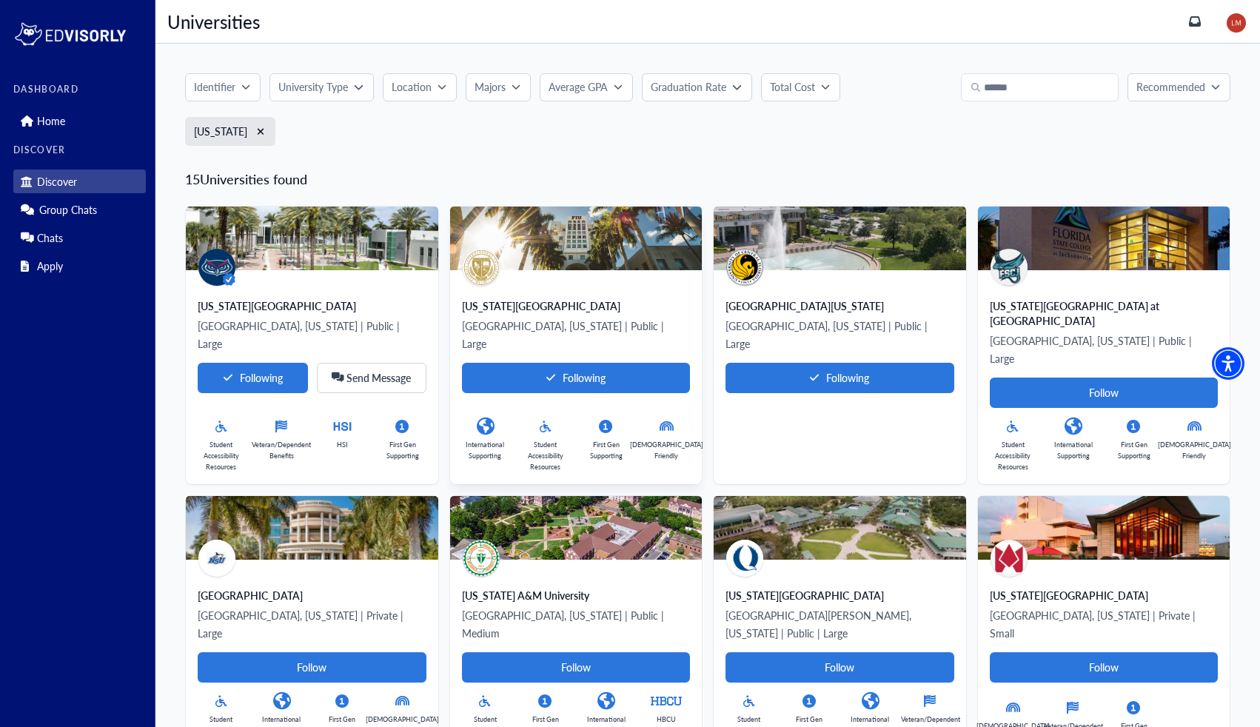
click at [558, 302] on div "[US_STATE][GEOGRAPHIC_DATA]" at bounding box center [576, 305] width 229 height 15
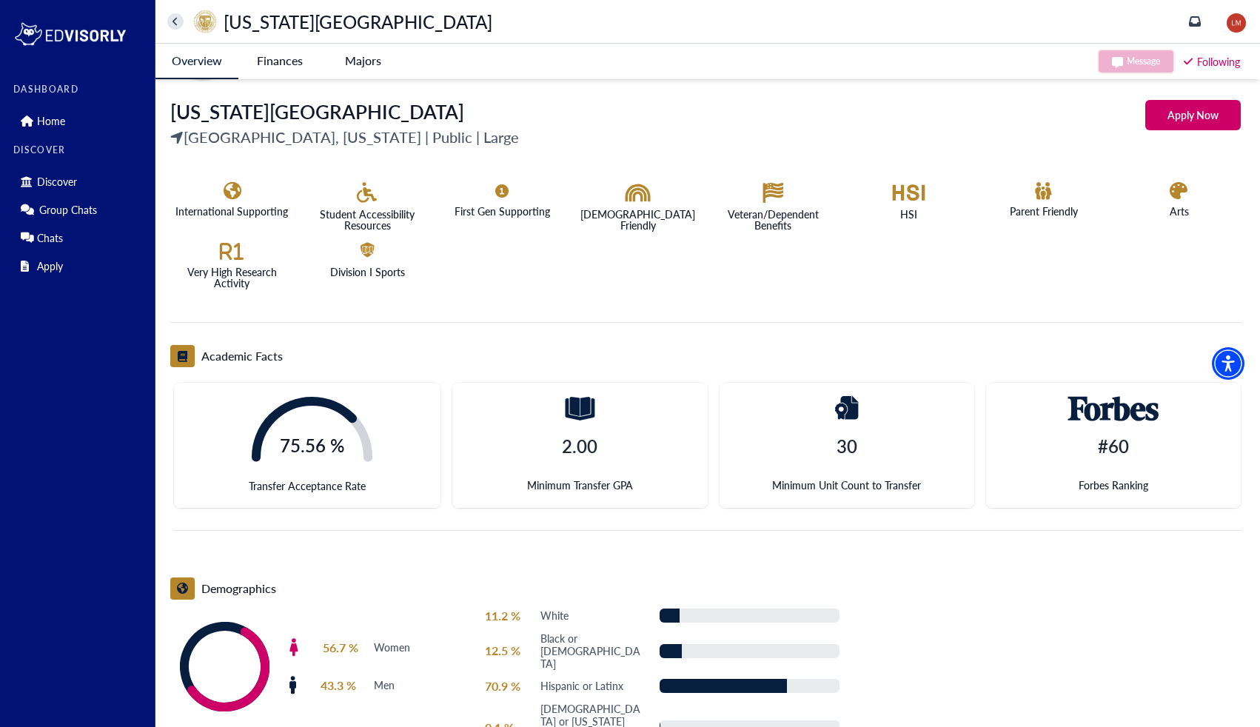
scroll to position [267, 0]
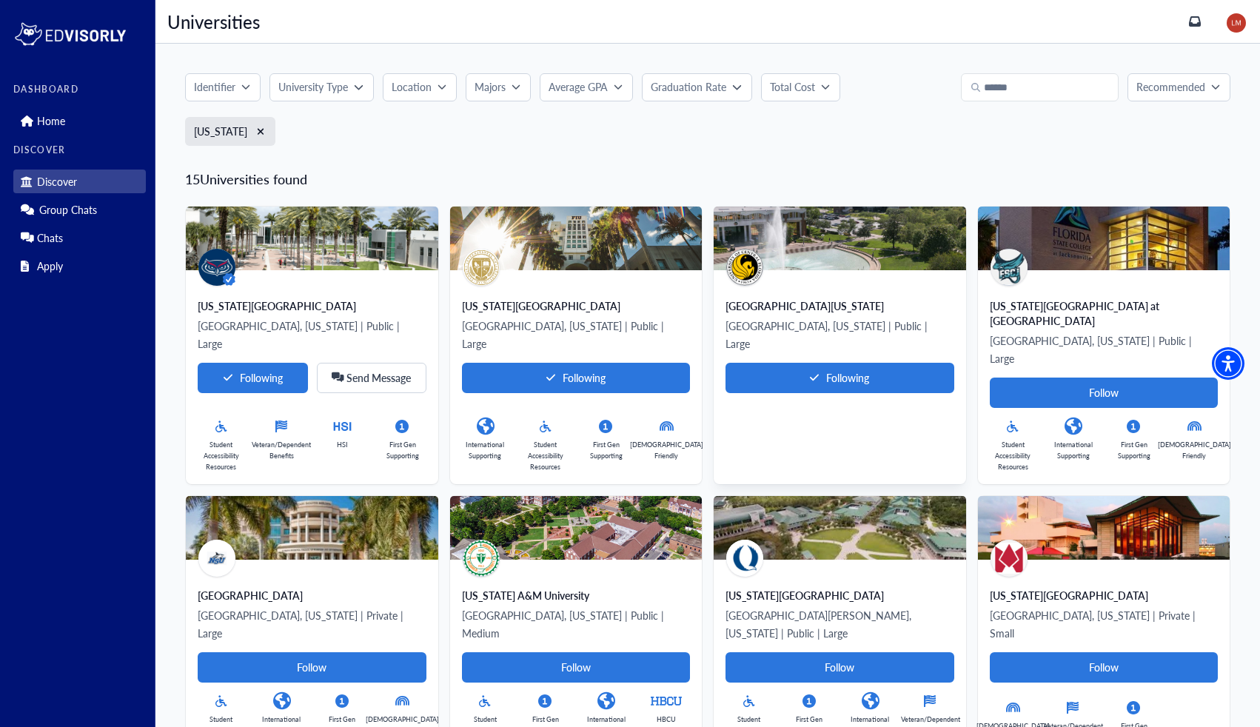
click at [791, 311] on div "[GEOGRAPHIC_DATA][US_STATE]" at bounding box center [840, 305] width 229 height 15
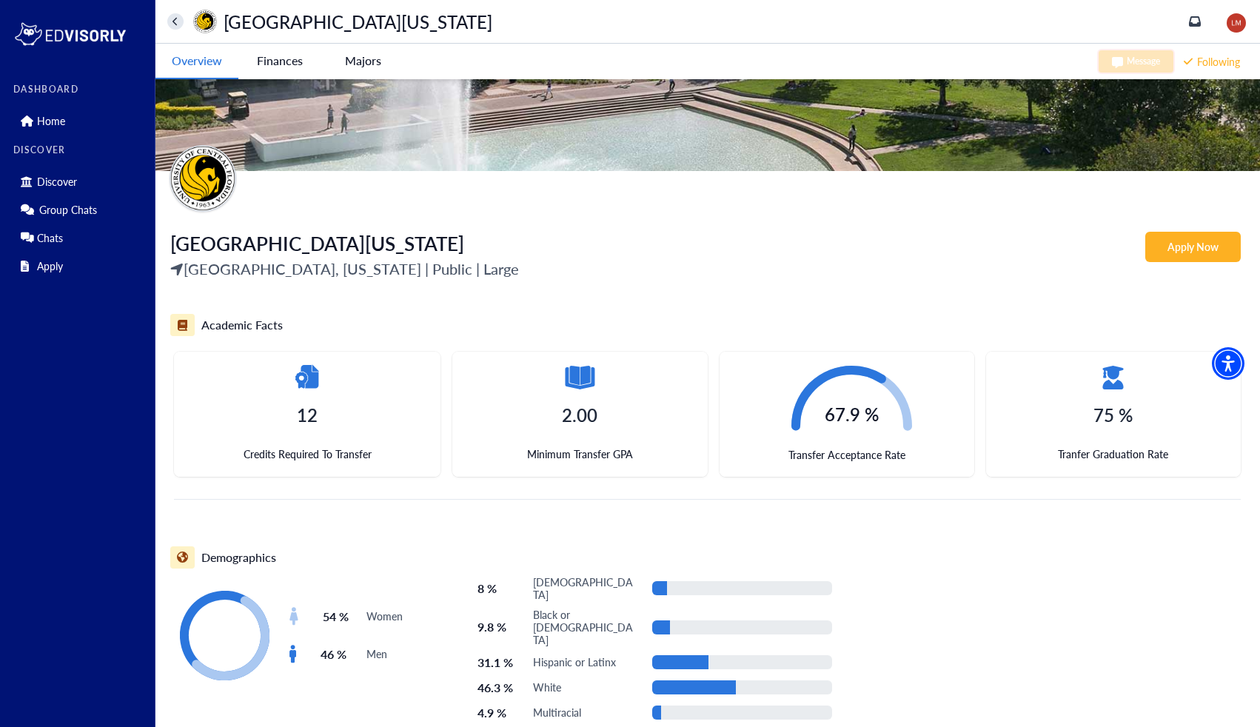
scroll to position [124, 0]
click at [340, 64] on -tag "Majors" at bounding box center [362, 61] width 83 height 34
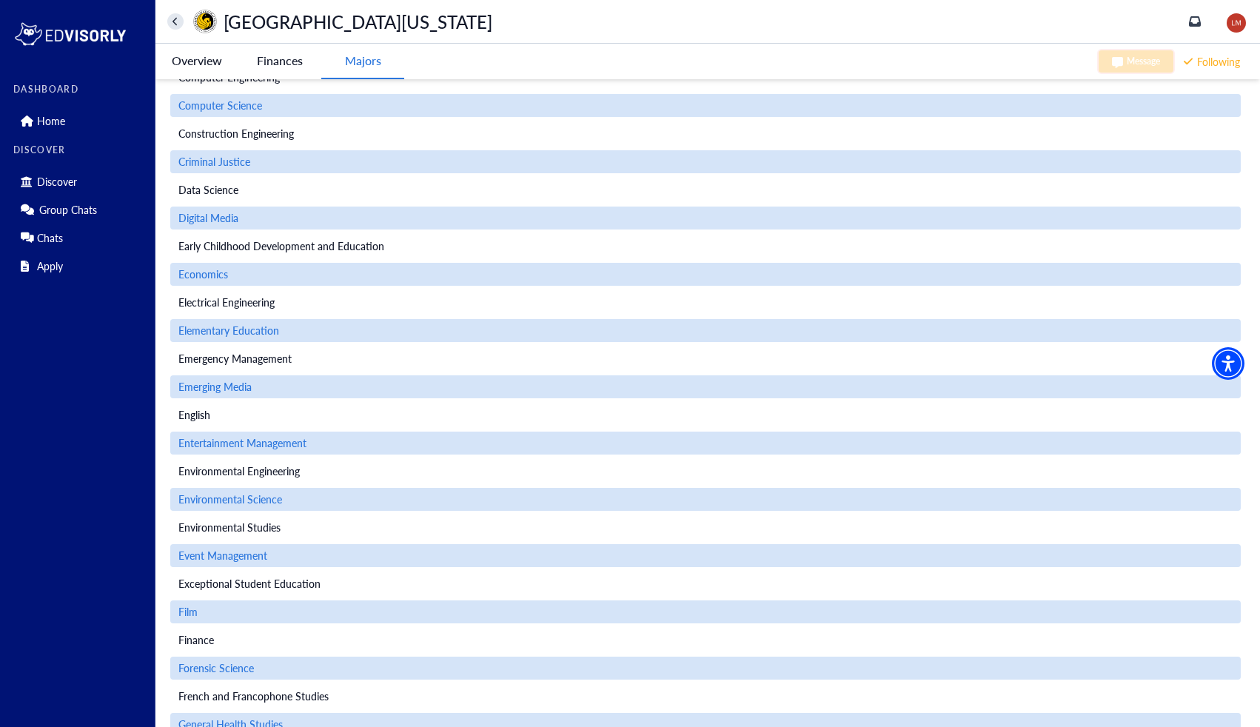
scroll to position [517, 0]
click at [236, 386] on span "Emerging Media" at bounding box center [214, 386] width 73 height 16
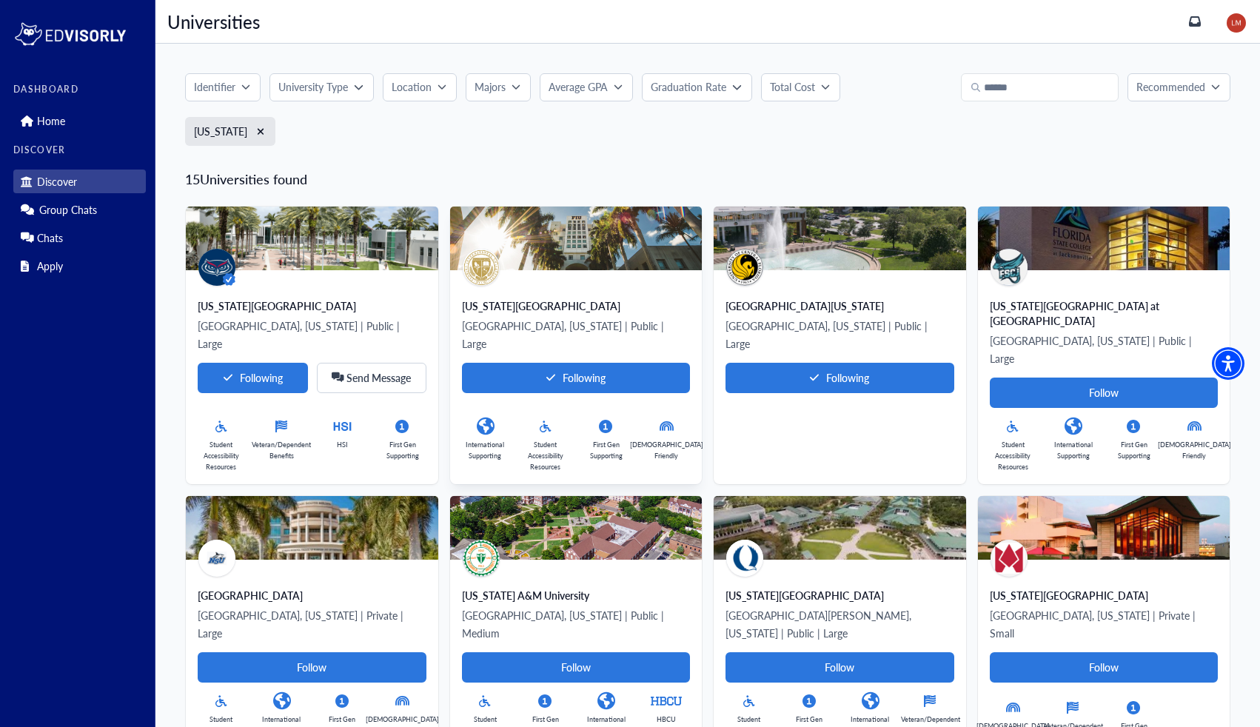
click at [547, 313] on div "[US_STATE][GEOGRAPHIC_DATA], [US_STATE] | Public | Large Following Internationa…" at bounding box center [576, 385] width 229 height 174
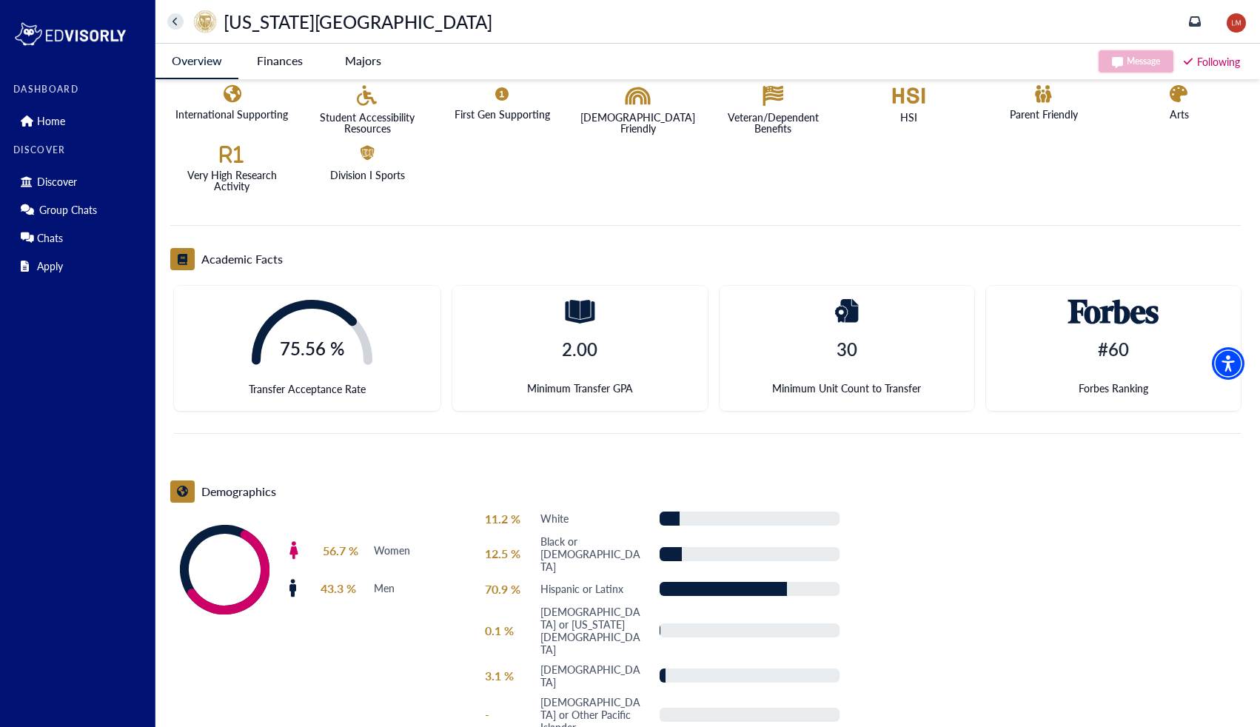
scroll to position [352, 0]
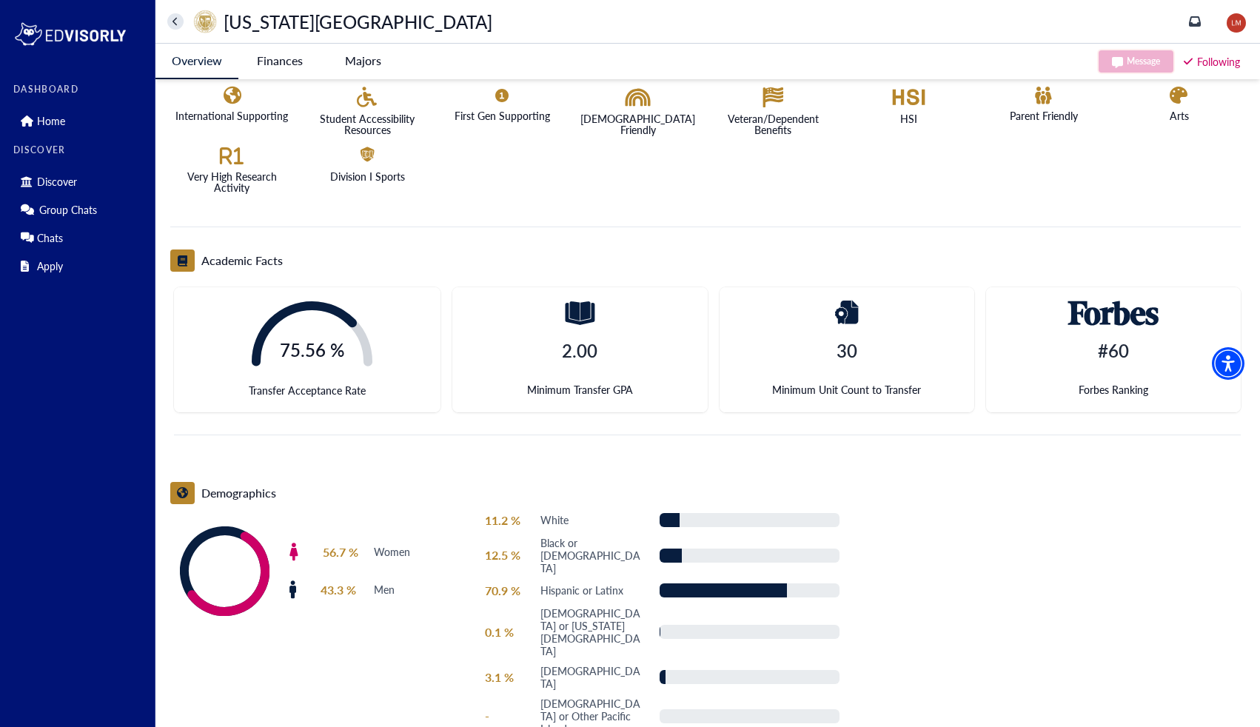
click at [566, 340] on h4 "2.00" at bounding box center [580, 350] width 36 height 21
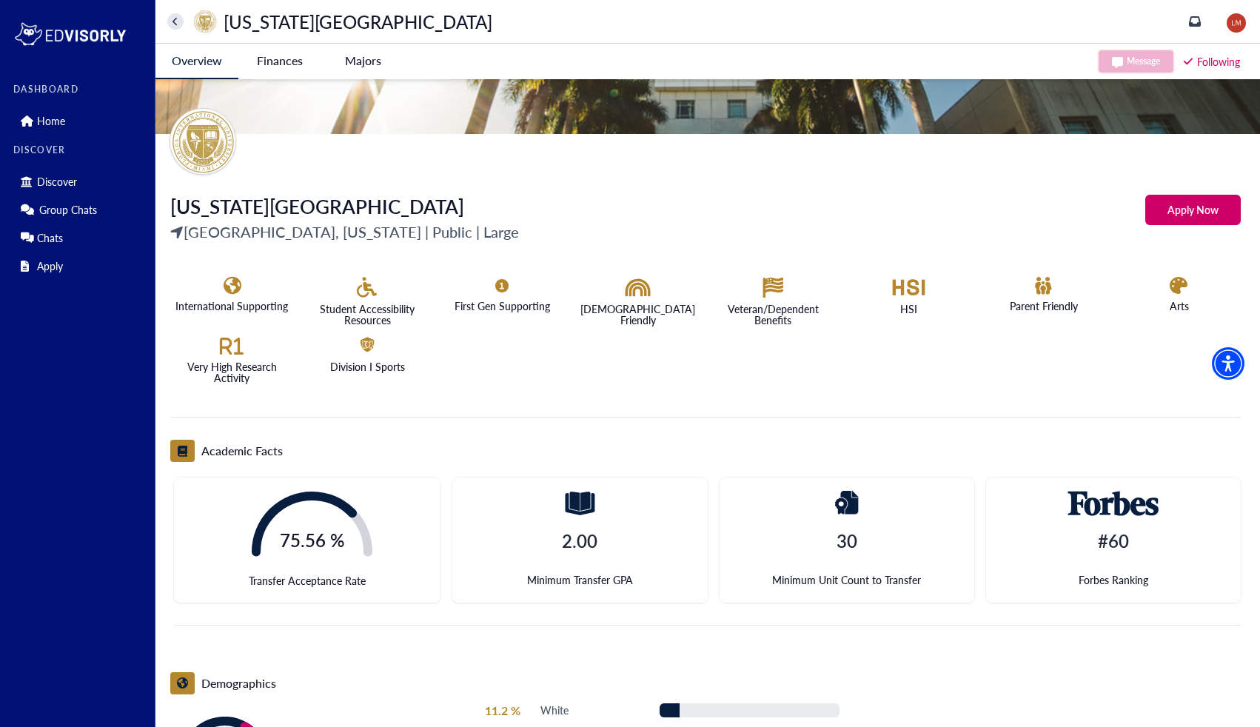
scroll to position [162, 0]
click at [298, 62] on University-tag "Finances" at bounding box center [279, 61] width 83 height 34
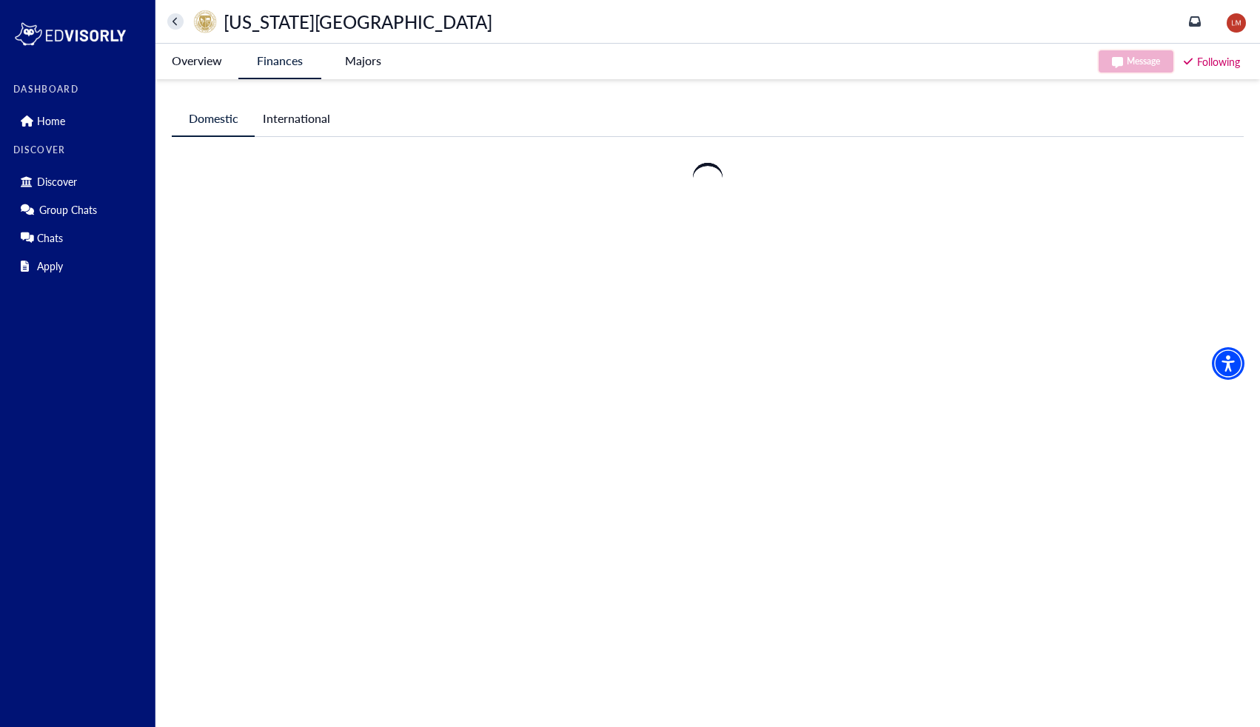
scroll to position [0, 0]
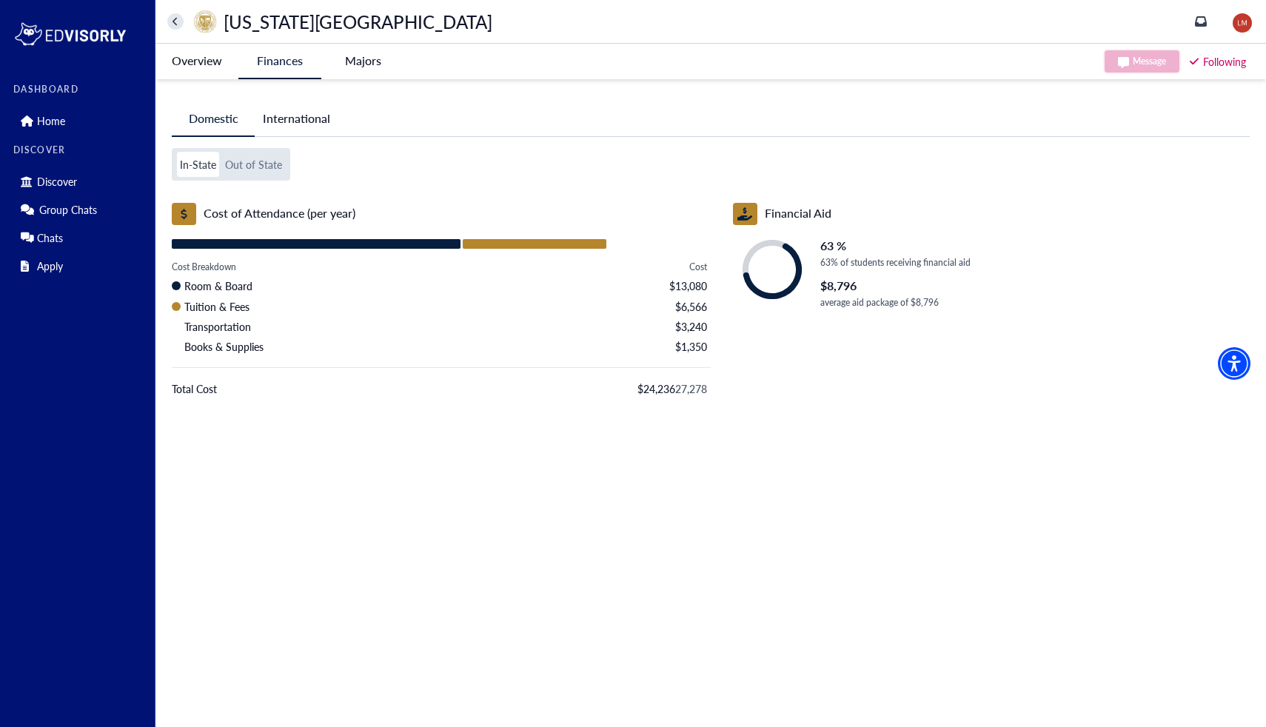
click at [253, 169] on button "Out of State" at bounding box center [253, 164] width 63 height 25
click at [204, 164] on button "In-State" at bounding box center [198, 164] width 42 height 25
click at [241, 164] on button "Out of State" at bounding box center [253, 164] width 63 height 25
click at [199, 161] on button "In-State" at bounding box center [198, 164] width 42 height 25
click at [244, 161] on button "Out of State" at bounding box center [253, 164] width 63 height 25
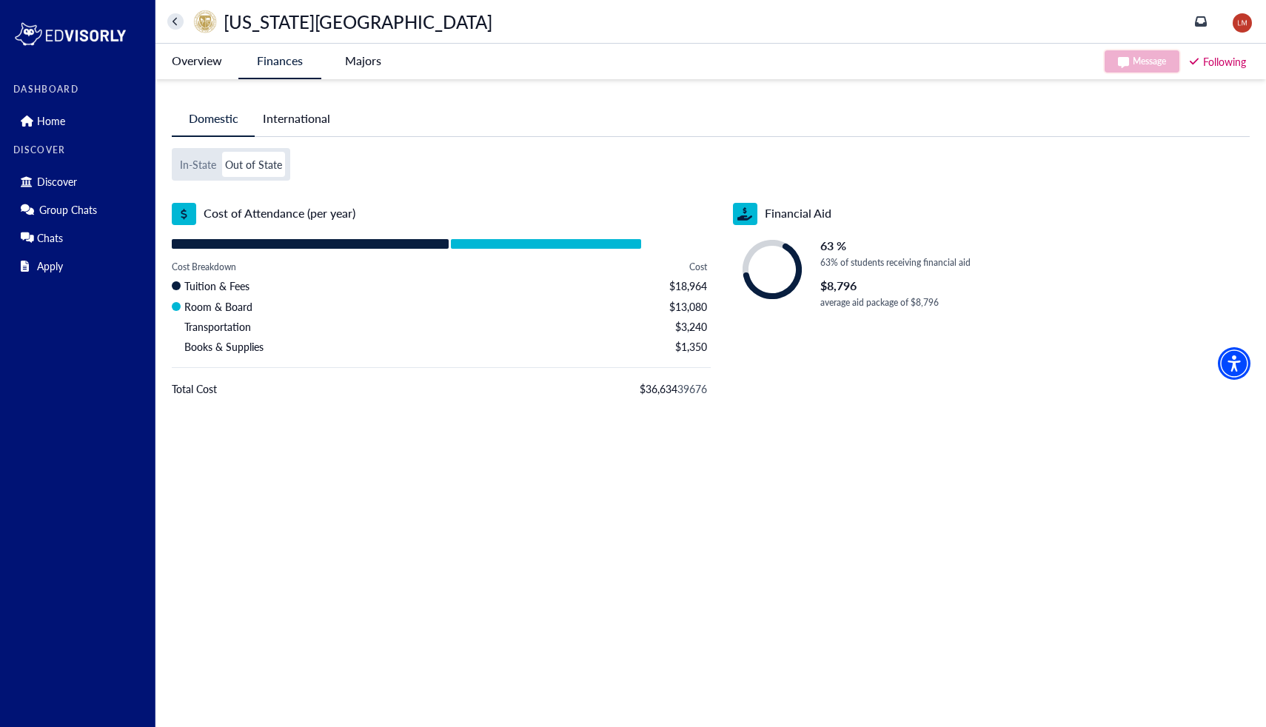
click at [210, 161] on button "In-State" at bounding box center [198, 164] width 42 height 25
click at [204, 68] on University-tag "Overview" at bounding box center [196, 61] width 83 height 34
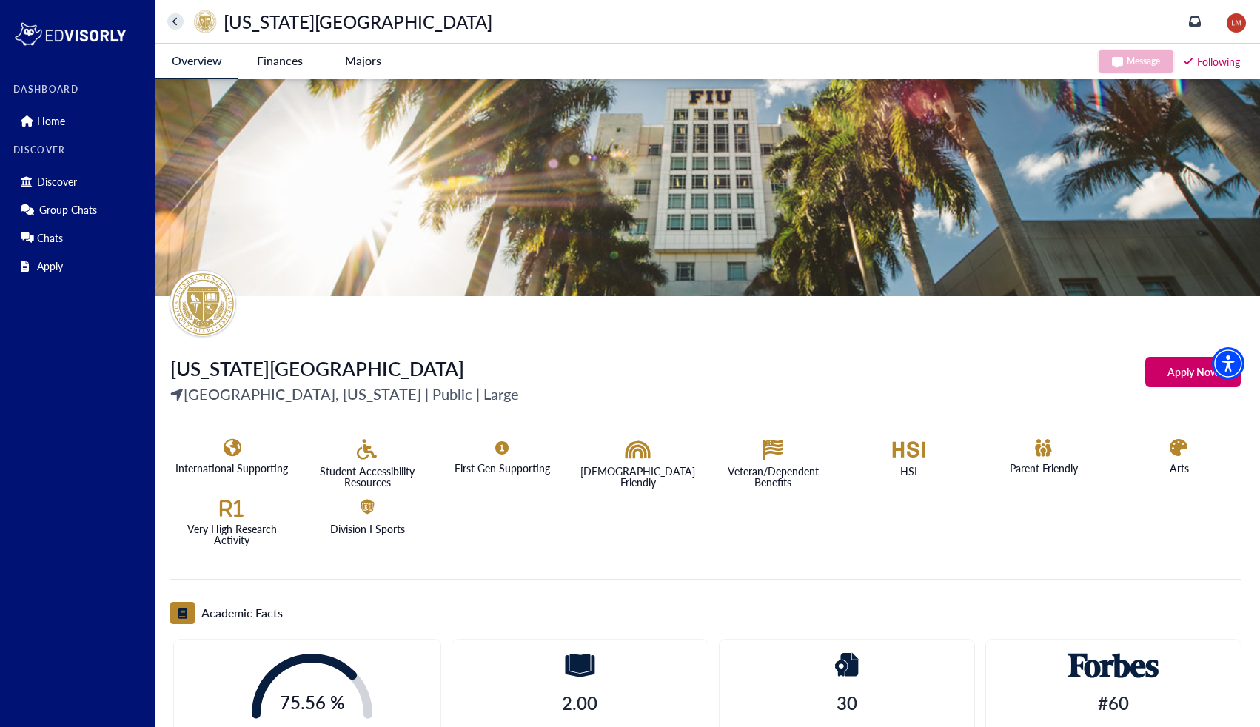
click at [1160, 387] on div "[US_STATE][GEOGRAPHIC_DATA], [US_STATE] | Public | Large Apply Now" at bounding box center [705, 385] width 1071 height 63
click at [1174, 378] on University-tag "Apply Now" at bounding box center [1193, 372] width 96 height 30
